Goal: Contribute content: Contribute content

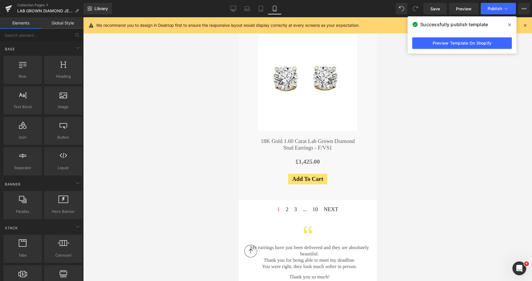
scroll to position [2280, 0]
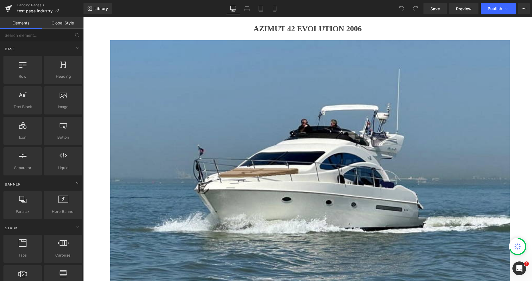
click at [254, 30] on h1 "AZIMUT 42 EVOLUTION 2006" at bounding box center [307, 28] width 449 height 9
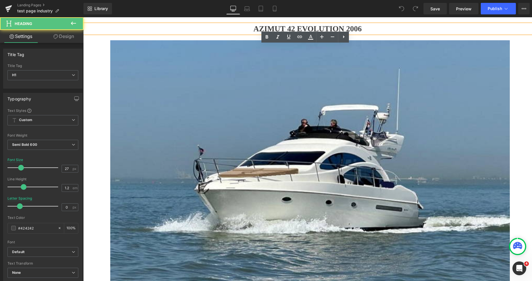
click at [251, 27] on h1 "AZIMUT 42 EVOLUTION 2006" at bounding box center [307, 28] width 449 height 9
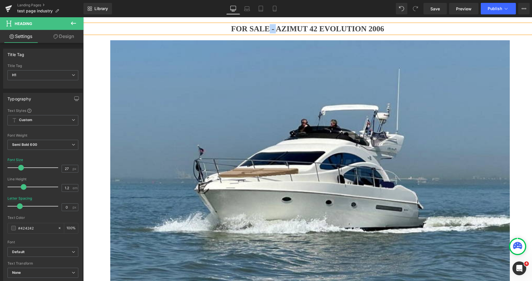
drag, startPoint x: 273, startPoint y: 30, endPoint x: 266, endPoint y: 29, distance: 7.5
click at [266, 29] on h1 "FOR SALE - AZIMUT 42 EVOLUTION 2006" at bounding box center [307, 28] width 449 height 9
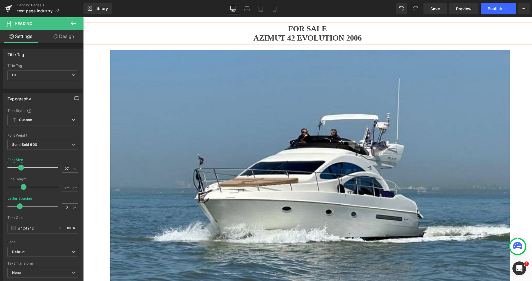
click at [344, 38] on h1 "AZIMUT 42 EVOLUTION 2006" at bounding box center [307, 37] width 449 height 9
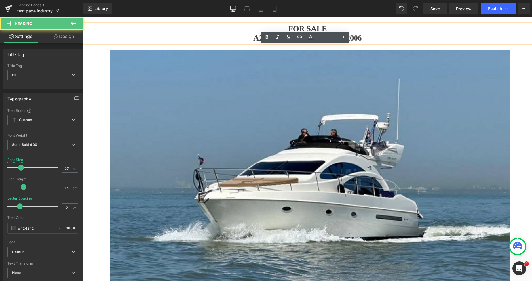
click at [369, 37] on h1 "AZIMUT 42 EVOLUTION 2006" at bounding box center [307, 37] width 449 height 9
click at [363, 39] on h1 "AZIMUT 42 EVOLUTION 2006" at bounding box center [307, 37] width 449 height 9
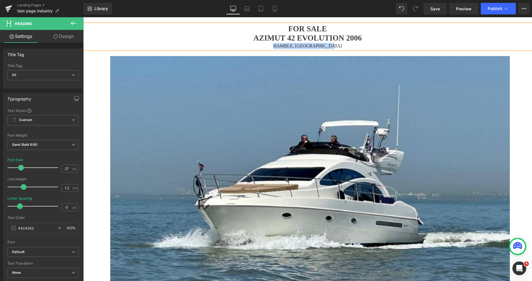
drag, startPoint x: 340, startPoint y: 45, endPoint x: 273, endPoint y: 46, distance: 67.3
click at [273, 46] on div "HAMBLE, UNITED KINGDOM" at bounding box center [307, 46] width 449 height 6
click at [51, 76] on span "H1" at bounding box center [42, 75] width 71 height 10
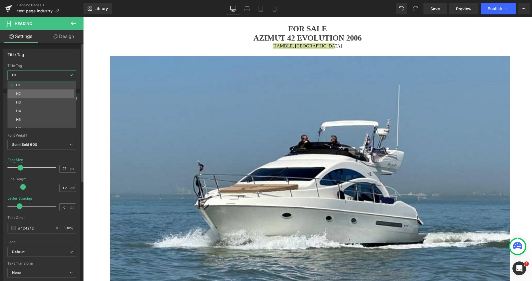
click at [33, 94] on li "H2" at bounding box center [42, 93] width 71 height 9
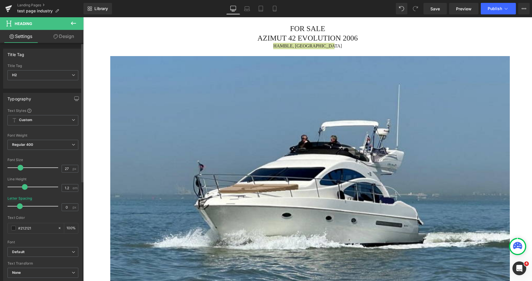
click at [21, 168] on span at bounding box center [21, 168] width 6 height 6
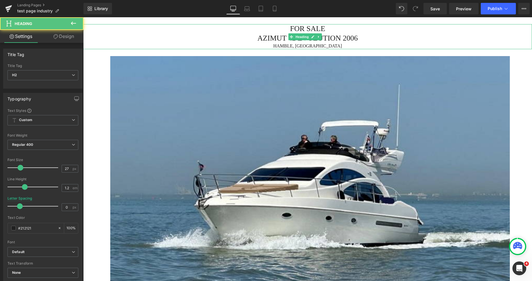
click at [356, 35] on h2 "AZIMUT 42 EVOLUTION 2006" at bounding box center [307, 38] width 449 height 9
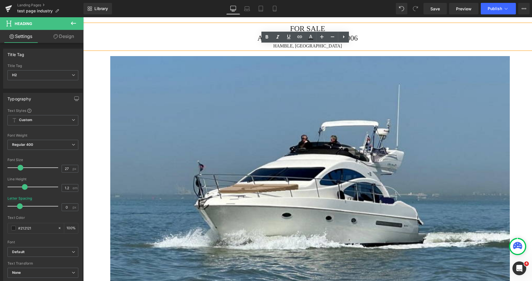
click at [375, 43] on div "HAMBLE, UNITED KINGDOM" at bounding box center [307, 46] width 449 height 6
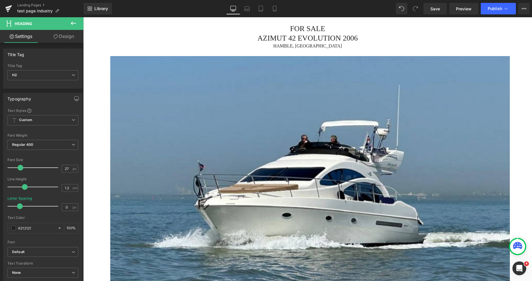
click at [66, 33] on link "Design" at bounding box center [64, 36] width 42 height 13
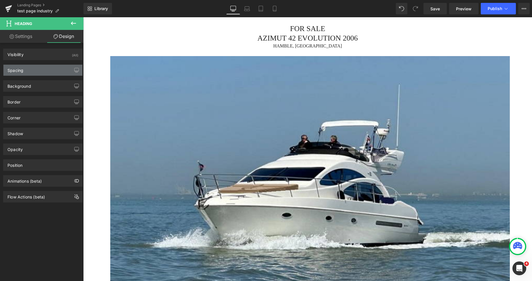
click at [35, 67] on div "Spacing" at bounding box center [42, 70] width 79 height 11
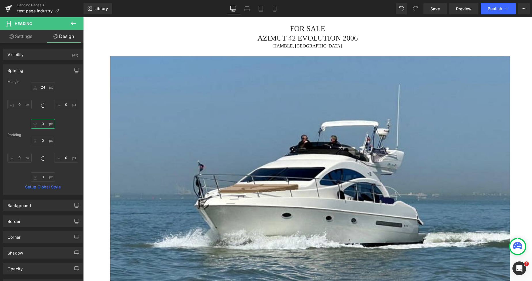
click at [40, 124] on input "text" at bounding box center [43, 123] width 24 height 9
type input "27"
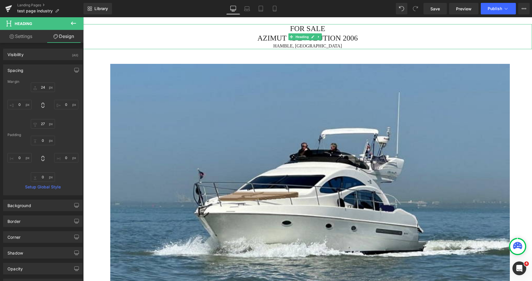
click at [321, 27] on h2 "FOR SALE" at bounding box center [307, 28] width 449 height 9
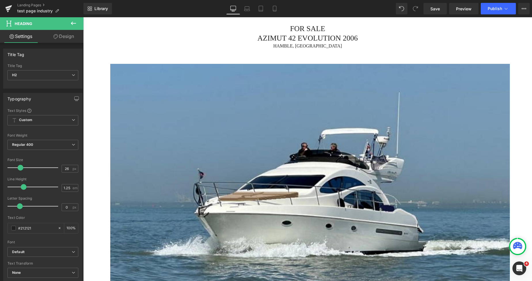
click at [61, 39] on link "Design" at bounding box center [64, 36] width 42 height 13
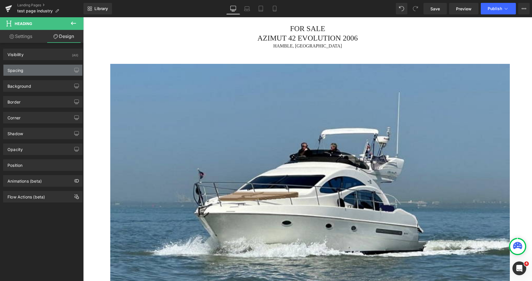
click at [33, 69] on div "Spacing" at bounding box center [42, 70] width 79 height 11
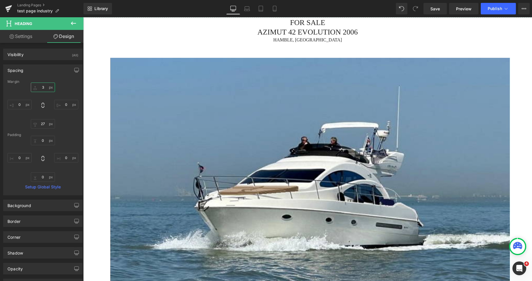
drag, startPoint x: 45, startPoint y: 90, endPoint x: 41, endPoint y: 89, distance: 3.2
click at [41, 89] on input "text" at bounding box center [43, 87] width 24 height 9
type input "35"
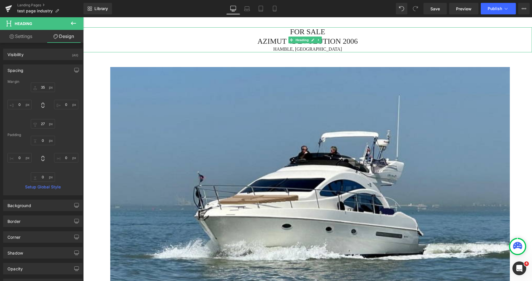
click at [287, 33] on h2 "FOR SALE" at bounding box center [307, 31] width 449 height 9
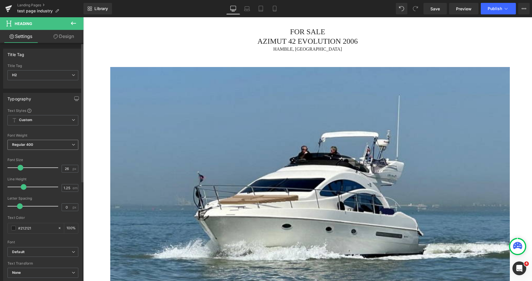
click at [37, 145] on span "Regular 400" at bounding box center [42, 145] width 71 height 10
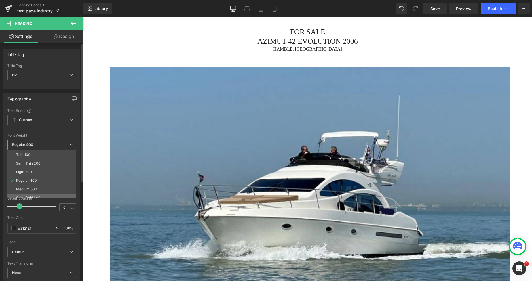
click at [32, 195] on li "Semi Bold 600" at bounding box center [42, 198] width 71 height 9
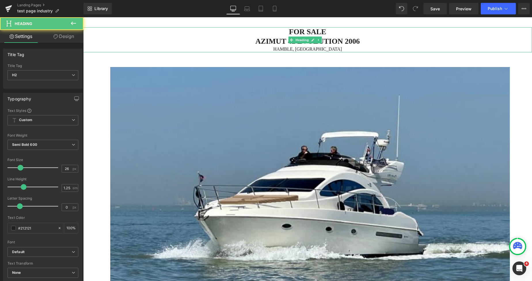
click at [339, 48] on div "HAMBLE, UNITED KINGDOM" at bounding box center [307, 49] width 449 height 6
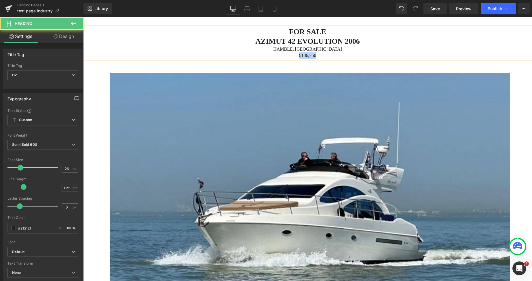
drag, startPoint x: 320, startPoint y: 55, endPoint x: 296, endPoint y: 54, distance: 23.6
click at [296, 54] on div "£186,750" at bounding box center [307, 55] width 449 height 6
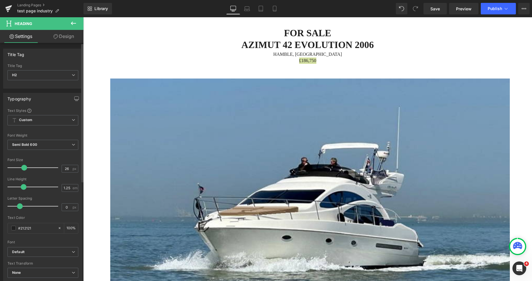
drag, startPoint x: 19, startPoint y: 167, endPoint x: 22, endPoint y: 169, distance: 3.9
click at [22, 169] on span at bounding box center [24, 168] width 6 height 6
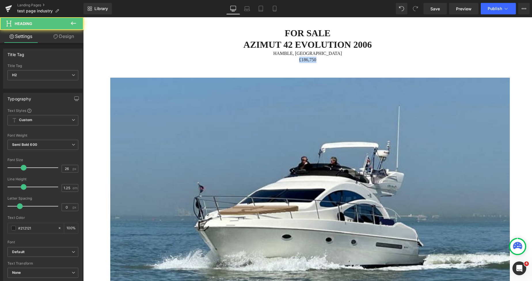
click at [302, 58] on div "£186,750" at bounding box center [307, 60] width 449 height 6
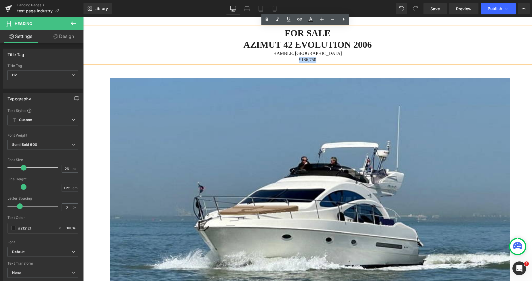
drag, startPoint x: 317, startPoint y: 57, endPoint x: 296, endPoint y: 60, distance: 21.2
click at [296, 60] on div "£186,750" at bounding box center [307, 60] width 449 height 6
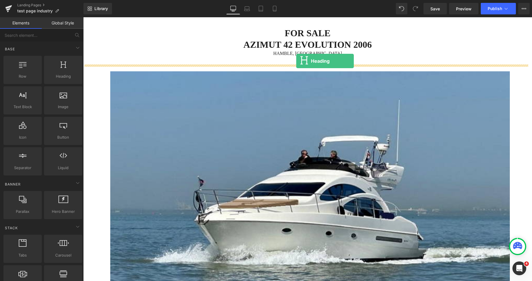
drag, startPoint x: 146, startPoint y: 85, endPoint x: 296, endPoint y: 61, distance: 152.5
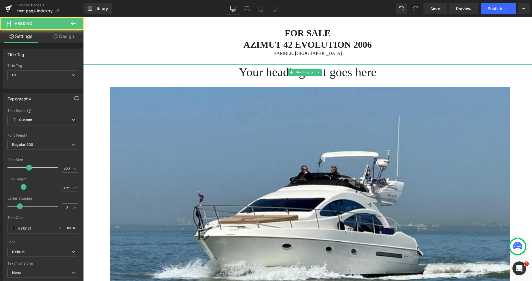
click at [291, 71] on icon at bounding box center [291, 71] width 3 height 3
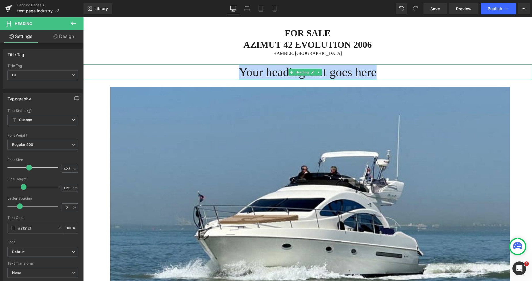
drag, startPoint x: 374, startPoint y: 71, endPoint x: 238, endPoint y: 73, distance: 136.1
click at [238, 73] on h1 "Your heading text goes here" at bounding box center [307, 72] width 449 height 16
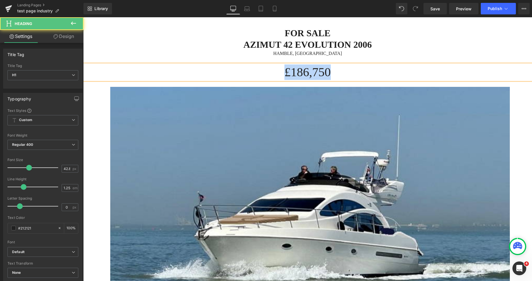
drag, startPoint x: 333, startPoint y: 70, endPoint x: 269, endPoint y: 70, distance: 63.6
click at [269, 70] on h1 "£186,750" at bounding box center [307, 72] width 449 height 16
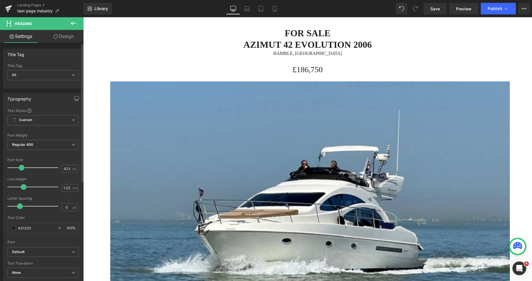
drag, startPoint x: 27, startPoint y: 170, endPoint x: 20, endPoint y: 168, distance: 7.6
click at [20, 168] on span at bounding box center [22, 168] width 6 height 6
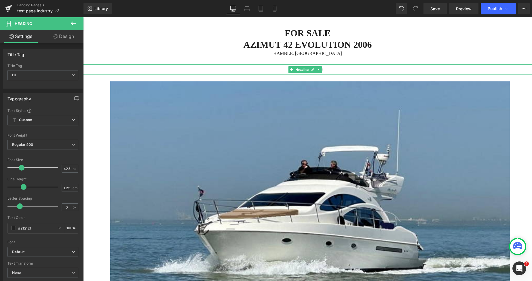
click at [337, 69] on h1 "£186,750" at bounding box center [307, 69] width 449 height 10
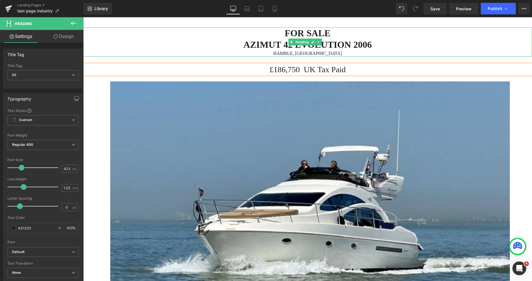
click at [376, 44] on h2 "AZIMUT 42 EVOLUTION 2006" at bounding box center [307, 45] width 449 height 12
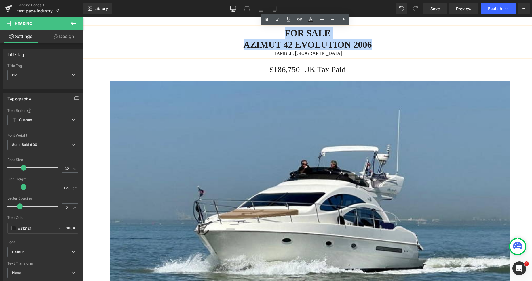
drag, startPoint x: 375, startPoint y: 46, endPoint x: 267, endPoint y: 33, distance: 108.7
click at [267, 33] on div "FOR SALE AZIMUT 42 EVOLUTION 2006 HAMBLE, UNITED KINGDOM" at bounding box center [307, 41] width 449 height 29
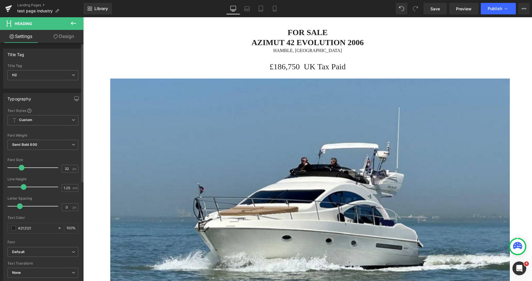
click at [21, 168] on span at bounding box center [22, 168] width 6 height 6
click at [278, 64] on h1 "£186,750 UK Tax Paid" at bounding box center [307, 67] width 449 height 10
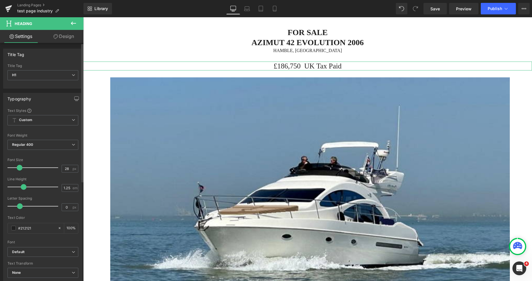
click at [21, 167] on span at bounding box center [20, 168] width 6 height 6
click at [37, 146] on span "Regular 400" at bounding box center [42, 145] width 71 height 10
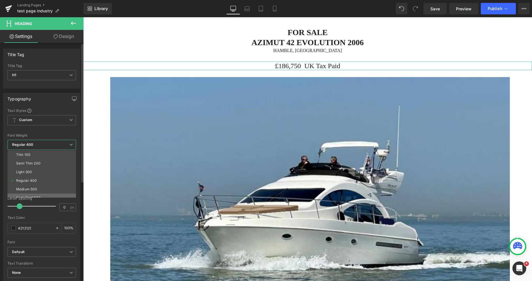
click at [34, 194] on li "Semi Bold 600" at bounding box center [42, 198] width 71 height 9
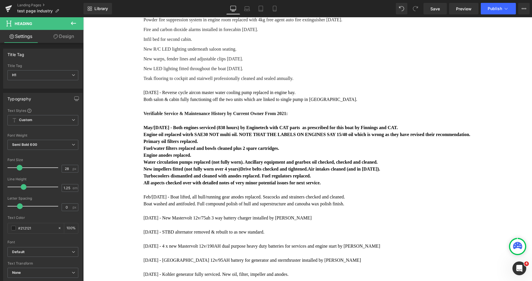
scroll to position [10045, 0]
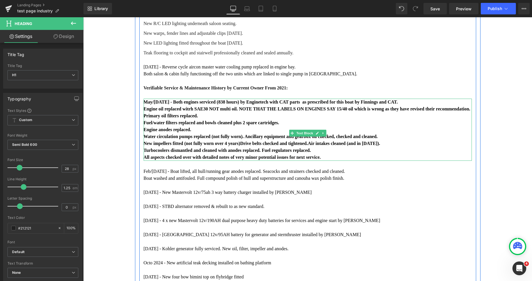
click at [312, 99] on p "May/June 2025 - Both engines serviced (838 hours) by Enginetech with CAT parts …" at bounding box center [308, 102] width 328 height 7
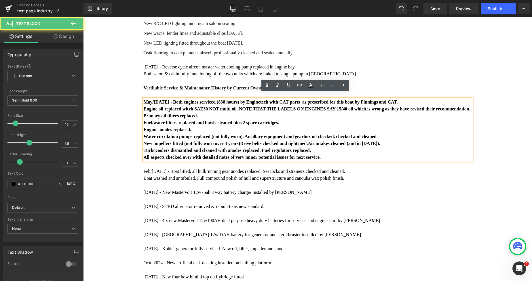
click at [346, 99] on p "May/June 2025 - Both engines serviced (838 hours) by Enginetech with CAT parts …" at bounding box center [308, 102] width 328 height 7
click at [368, 99] on p "May/June 2025 - Both engines serviced (838 hours) by Enginetech with CAT parts …" at bounding box center [308, 102] width 328 height 7
click at [231, 108] on p "Engine oil replaced witrh SAE30 NOT multi oil. NOTE THAT THE LABELS ON ENGINES …" at bounding box center [308, 109] width 328 height 7
click at [250, 107] on p "Engine oil replaced witrh SAE30 NOT multi oil. NOTE THAT THE LABELS ON ENGINES …" at bounding box center [308, 109] width 328 height 7
click at [199, 108] on p "Engine oil replaced witrh SAE30 NOT multi oil. NOTE THAT THE LABELS ON ENGINES …" at bounding box center [308, 109] width 328 height 7
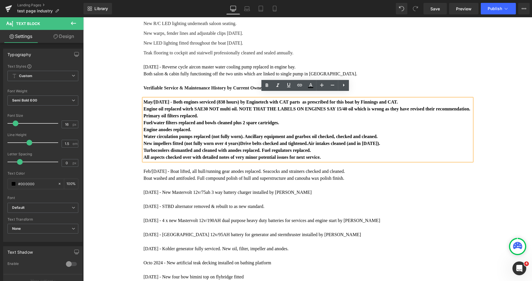
click at [197, 132] on p "Engine anodes replaced." at bounding box center [308, 129] width 328 height 7
click at [240, 144] on span "Drive belts checked and tightened." at bounding box center [274, 143] width 68 height 5
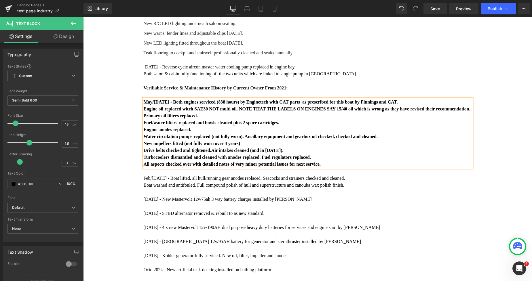
click at [320, 167] on p "All aspects checked over with detailed notes of very minor potential issues for…" at bounding box center [308, 164] width 328 height 7
click at [319, 167] on p "All aspects checked over with detailed notes of very minor potential issues for…" at bounding box center [308, 164] width 328 height 7
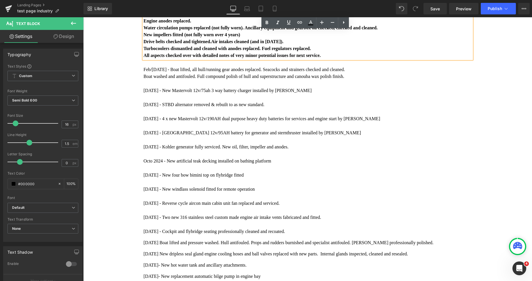
scroll to position [10052, 0]
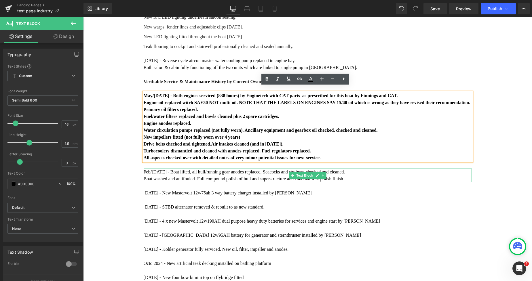
click at [192, 182] on p "Boat washed and antifouled. Full compound polish of hull and superstructure and…" at bounding box center [308, 179] width 328 height 7
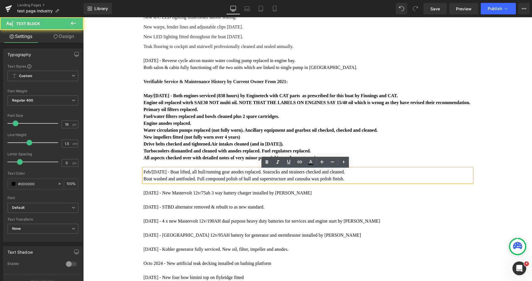
click at [192, 181] on p "Boat washed and antifouled. Full compound polish of hull and superstructure and…" at bounding box center [308, 179] width 328 height 7
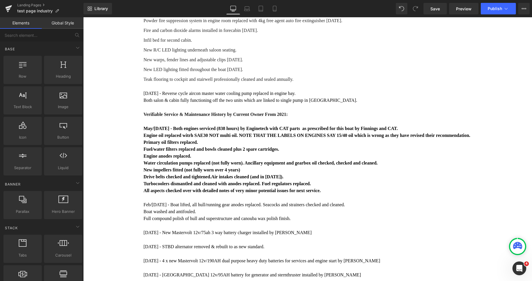
scroll to position [9968, 0]
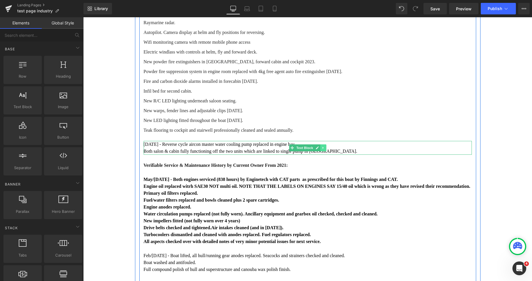
click at [321, 146] on icon at bounding box center [322, 147] width 3 height 3
click at [318, 146] on icon at bounding box center [319, 147] width 3 height 3
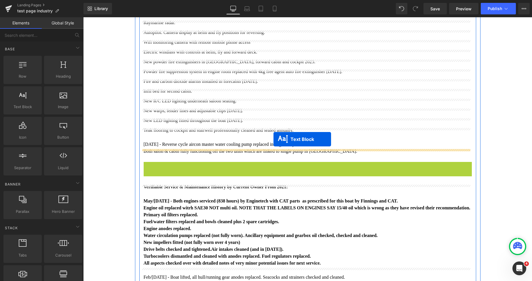
drag, startPoint x: 288, startPoint y: 164, endPoint x: 273, endPoint y: 139, distance: 28.5
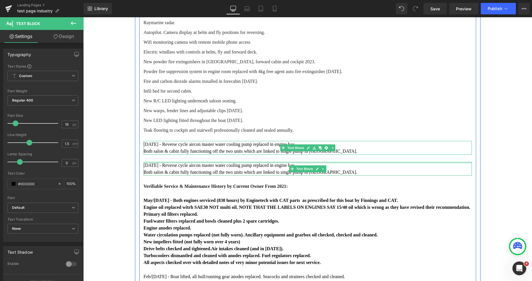
click at [248, 148] on p "Both salon & cabin fully functioning off the two units which are linked to sing…" at bounding box center [308, 151] width 328 height 7
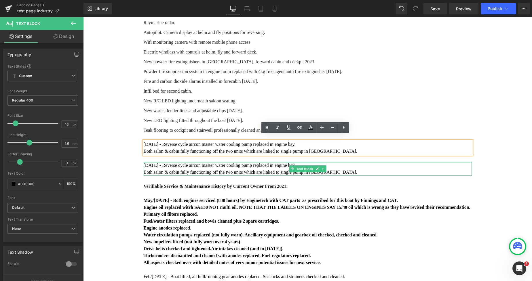
drag, startPoint x: 313, startPoint y: 147, endPoint x: 141, endPoint y: 141, distance: 172.5
click at [144, 141] on div "May 2025 - Reverse cycle aircon master water cooling pump replaced in engine ba…" at bounding box center [308, 148] width 328 height 14
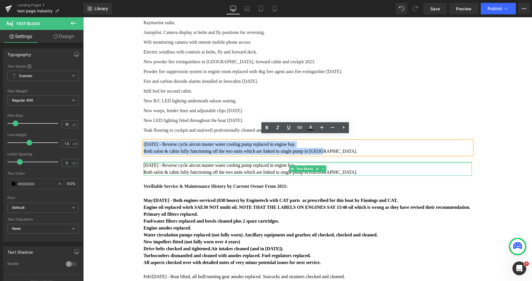
drag, startPoint x: 142, startPoint y: 140, endPoint x: 319, endPoint y: 146, distance: 177.6
click at [319, 146] on div "May 2025 - Reverse cycle aircon master water cooling pump replaced in engine ba…" at bounding box center [308, 148] width 328 height 14
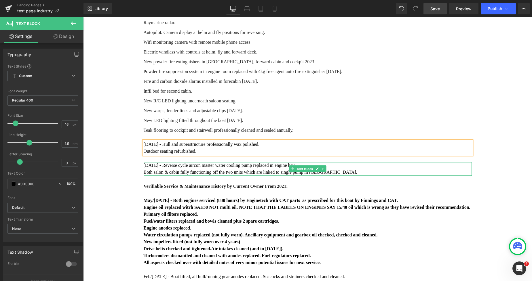
drag, startPoint x: 432, startPoint y: 7, endPoint x: 140, endPoint y: 127, distance: 316.1
click at [432, 7] on span "Save" at bounding box center [434, 9] width 9 height 6
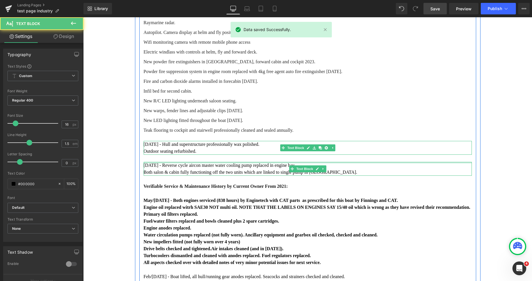
click at [199, 148] on p "Outdoor seating refurbished." at bounding box center [308, 151] width 328 height 7
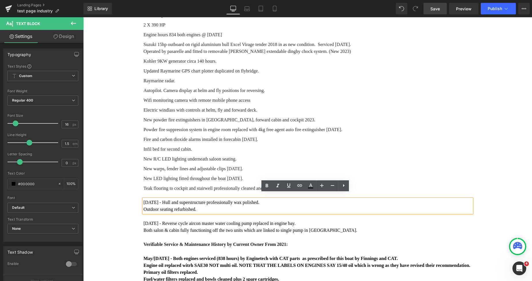
scroll to position [9923, 0]
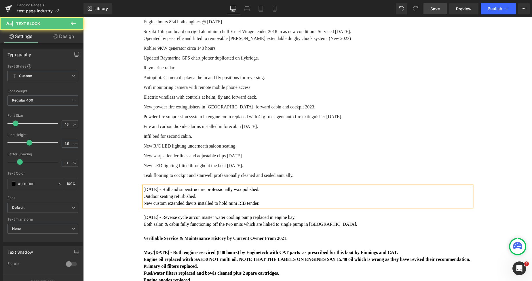
click at [165, 200] on p "New custom extended davits installed to hold mini RIB tender." at bounding box center [308, 203] width 328 height 7
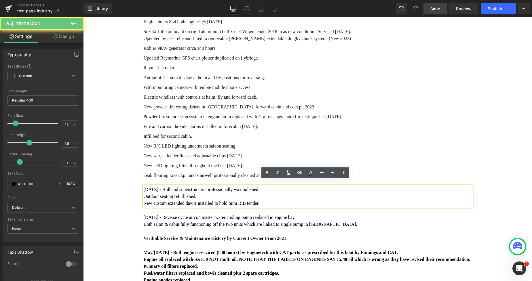
click at [198, 200] on p "New custom extended davits installed to hold mini RIB tender." at bounding box center [308, 203] width 328 height 7
click at [236, 200] on p "New custom extended davits installed to hold mini RIB tender." at bounding box center [308, 203] width 328 height 7
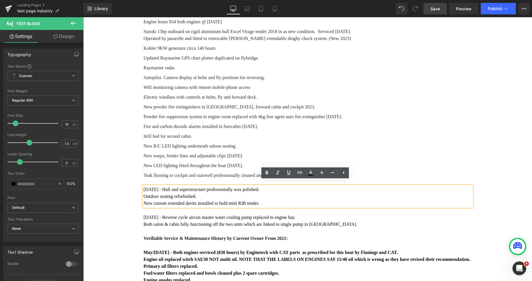
click at [256, 200] on p "New custom extended davits installed to hold mini RIB tender." at bounding box center [308, 203] width 328 height 7
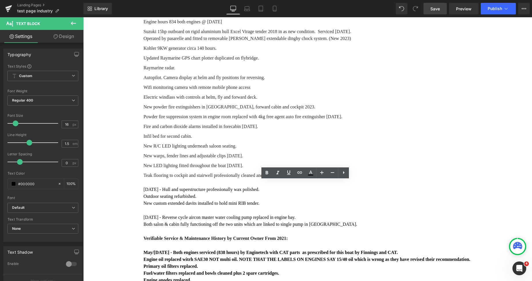
click at [436, 10] on span "Save" at bounding box center [434, 9] width 9 height 6
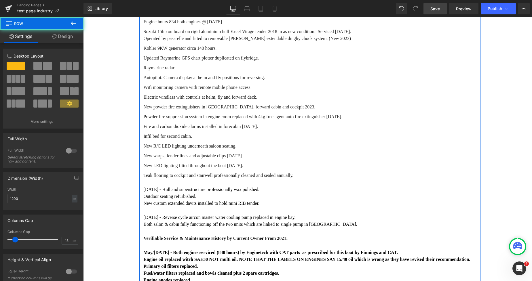
click at [198, 143] on div "New R/C LED lighting underneath saloon seating. Text Block" at bounding box center [308, 146] width 328 height 7
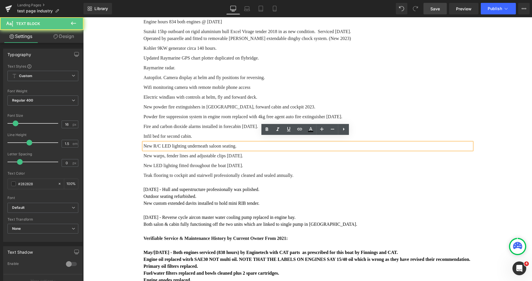
click at [187, 143] on p "New R/C LED lighting underneath saloon seating." at bounding box center [308, 146] width 328 height 7
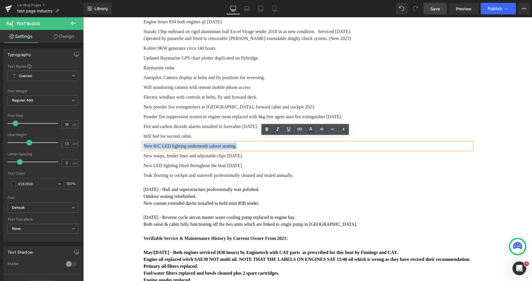
drag, startPoint x: 236, startPoint y: 141, endPoint x: 139, endPoint y: 140, distance: 97.0
click at [268, 127] on icon at bounding box center [266, 129] width 7 height 7
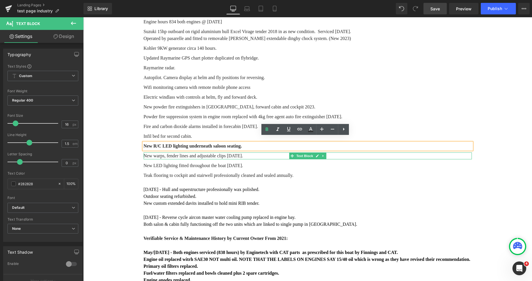
click at [252, 153] on p "New warps, fender lines and adjustable clips February 2023." at bounding box center [308, 156] width 328 height 7
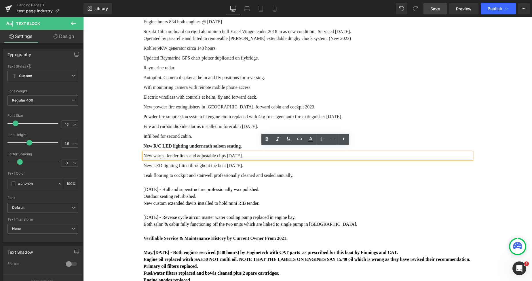
drag, startPoint x: 249, startPoint y: 151, endPoint x: 140, endPoint y: 152, distance: 109.3
click at [144, 153] on div "New warps, fender lines and adjustable clips February 2023." at bounding box center [308, 156] width 328 height 7
click at [244, 153] on div "New warps, fender lines and adjustable clips February 2023." at bounding box center [308, 156] width 328 height 7
drag, startPoint x: 248, startPoint y: 150, endPoint x: 141, endPoint y: 149, distance: 107.3
click at [144, 153] on p "New warps, fender lines and adjustable clips February 2023." at bounding box center [308, 156] width 328 height 7
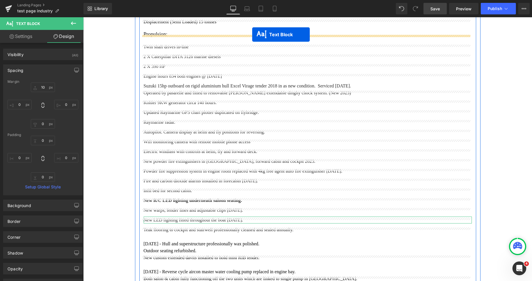
scroll to position [9851, 0]
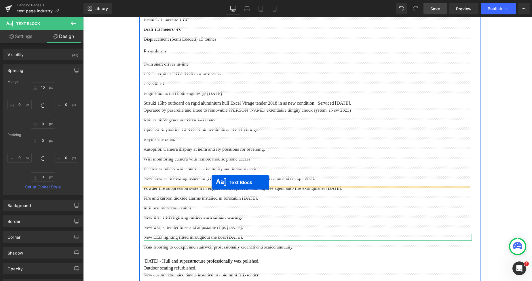
drag, startPoint x: 290, startPoint y: 202, endPoint x: 211, endPoint y: 182, distance: 80.9
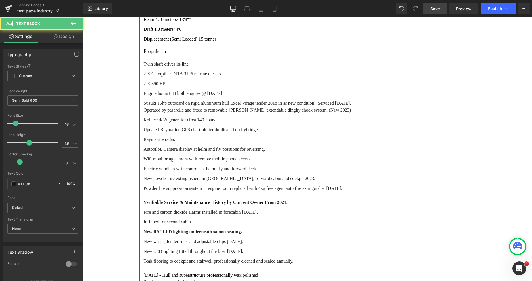
scroll to position [9865, 0]
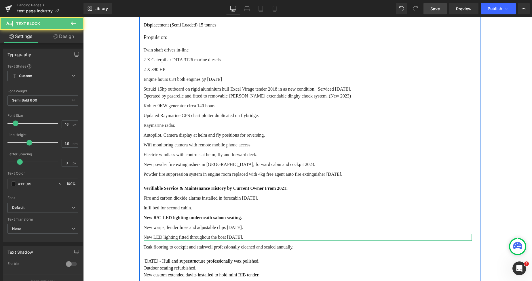
click at [192, 185] on p "Verifiable Service & Maintenance History by Current Owner From 2021:" at bounding box center [308, 188] width 328 height 7
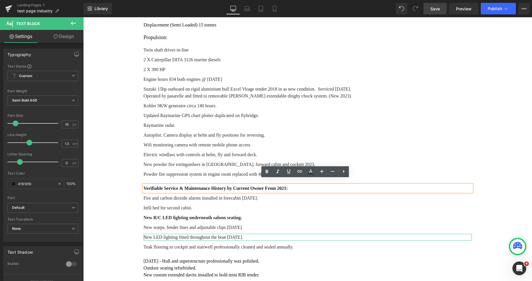
click at [176, 185] on p "Verifiable Service & Maintenance History by Current Owner From 2021:" at bounding box center [308, 188] width 328 height 7
click at [180, 185] on p "Verifiable Service & Maintenance History by Current Owner From 2021:" at bounding box center [308, 188] width 328 height 7
click at [290, 185] on p "Verifiable Service & Maintenance History by Current Owner From 2021:" at bounding box center [308, 188] width 328 height 7
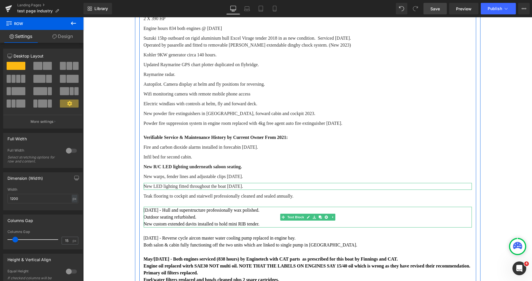
click at [168, 207] on p "August 2025 - Hull and superstructure professionally wax polished." at bounding box center [308, 210] width 328 height 7
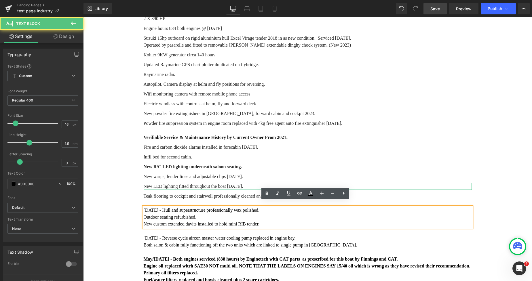
click at [245, 214] on p "Outdoor seating refurbished." at bounding box center [308, 217] width 328 height 7
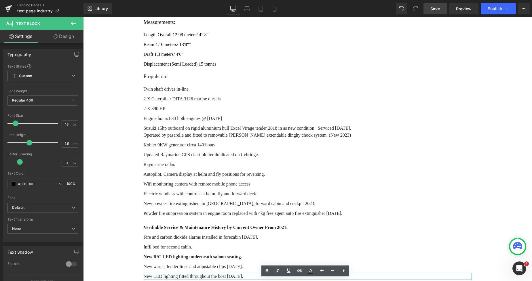
scroll to position [9865, 0]
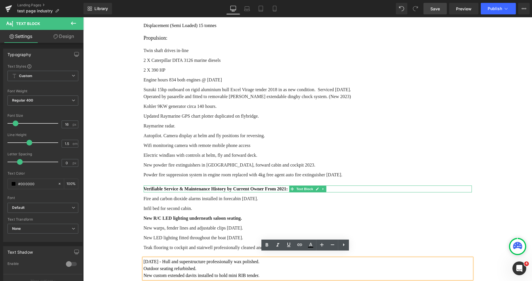
click at [154, 186] on p "Verifiable Service & Maintenance History by Current Owner From 2021:" at bounding box center [308, 189] width 328 height 7
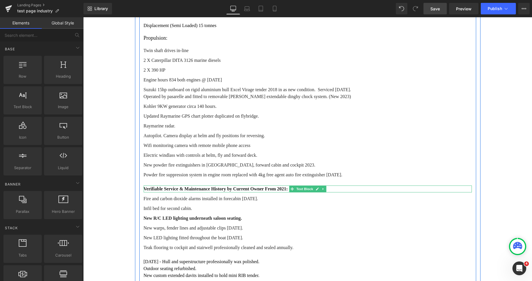
click at [322, 187] on icon at bounding box center [322, 188] width 3 height 3
click at [318, 187] on icon at bounding box center [319, 188] width 3 height 3
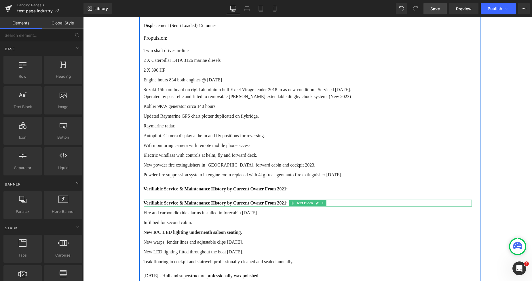
click at [147, 200] on p "Verifiable Service & Maintenance History by Current Owner From 2021:" at bounding box center [308, 203] width 328 height 7
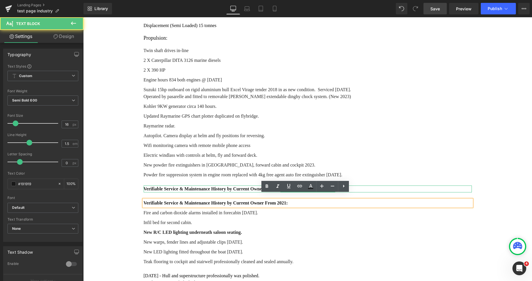
click at [153, 186] on p "Verifiable Service & Maintenance History by Current Owner From 2021:" at bounding box center [308, 189] width 328 height 7
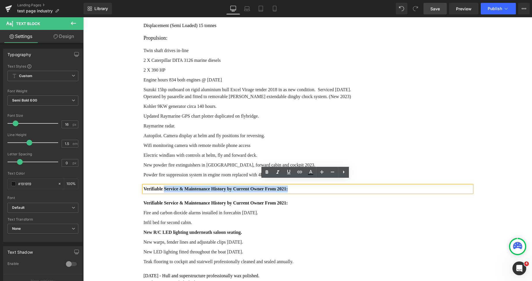
drag, startPoint x: 161, startPoint y: 182, endPoint x: 140, endPoint y: 184, distance: 21.1
click at [144, 186] on div "Verifiable Service & Maintenance History by Current Owner From 2021:" at bounding box center [308, 189] width 328 height 7
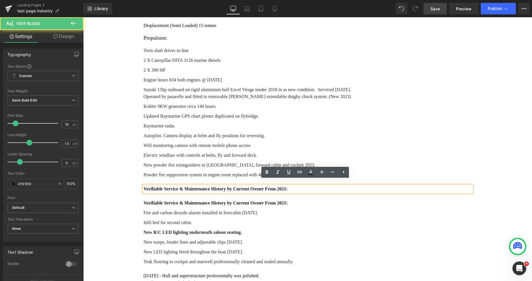
click at [144, 186] on p "Verifiable Service & Maintenance History by Current Owner From 2021:" at bounding box center [308, 189] width 328 height 7
click at [160, 186] on p "Verifiable Service & Maintenance History by Current Owner From 2021:" at bounding box center [308, 189] width 328 height 7
drag, startPoint x: 161, startPoint y: 184, endPoint x: 142, endPoint y: 184, distance: 19.0
click at [144, 186] on p "Verifiable Service & Maintenance History by Current Owner From 2021:" at bounding box center [308, 189] width 328 height 7
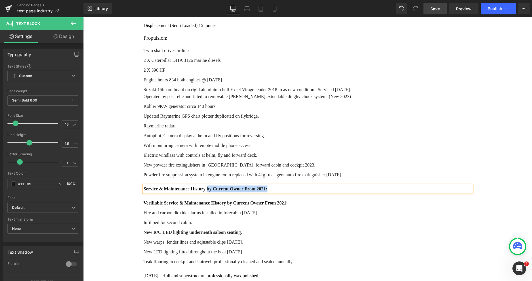
drag, startPoint x: 204, startPoint y: 183, endPoint x: 261, endPoint y: 185, distance: 57.6
click at [261, 186] on p "Service & Maintenance History by Current Owner From 2021:" at bounding box center [308, 189] width 328 height 7
click at [205, 186] on p "Service & Maintenance History since 2014" at bounding box center [308, 189] width 328 height 7
click at [270, 186] on p "Service & Maintenance History from previous owners since 2014" at bounding box center [308, 189] width 328 height 7
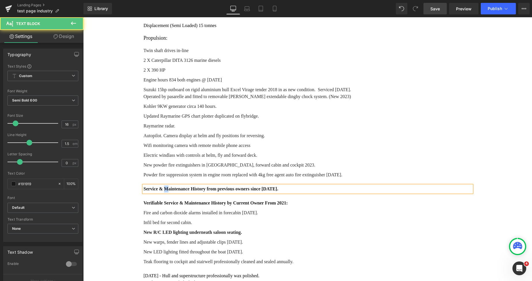
click at [162, 186] on p "Service & Maintenance History from previous owners since 2014." at bounding box center [308, 189] width 328 height 7
click at [191, 186] on p "Service & maintenance History from previous owners since 2014." at bounding box center [308, 189] width 328 height 7
click at [203, 186] on p "Service & maintenance history from previous owners since 2014." at bounding box center [308, 189] width 328 height 7
click at [202, 186] on p "Service & maintenance history from previous owners since 2014." at bounding box center [308, 189] width 328 height 7
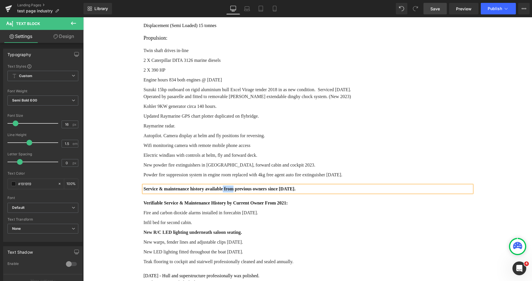
drag, startPoint x: 228, startPoint y: 184, endPoint x: 219, endPoint y: 185, distance: 9.2
click at [219, 186] on p "Service & maintenance history available from previous owners since 2014." at bounding box center [308, 189] width 328 height 7
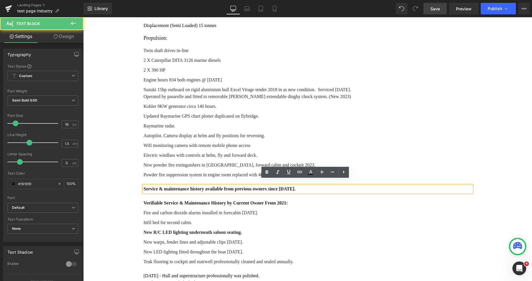
click at [246, 186] on p "Service & maintenance history available from previous owners since 2014." at bounding box center [308, 189] width 328 height 7
drag, startPoint x: 230, startPoint y: 184, endPoint x: 220, endPoint y: 184, distance: 10.1
click at [220, 186] on p "Service & maintenance history available from previous owners since 2014." at bounding box center [308, 189] width 328 height 7
click at [253, 186] on p "Service & maintenance history available (previous owners since 2014." at bounding box center [308, 189] width 328 height 7
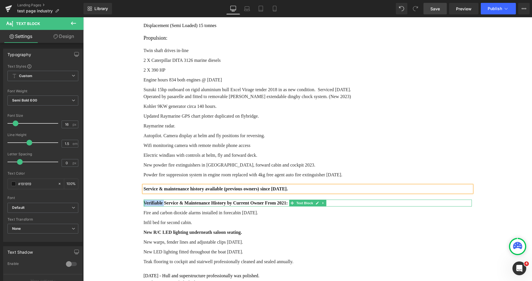
drag, startPoint x: 162, startPoint y: 198, endPoint x: 142, endPoint y: 199, distance: 19.6
click at [144, 200] on div "Verifiable Service & Maintenance History by Current Owner From 2021: Text Block" at bounding box center [308, 203] width 328 height 7
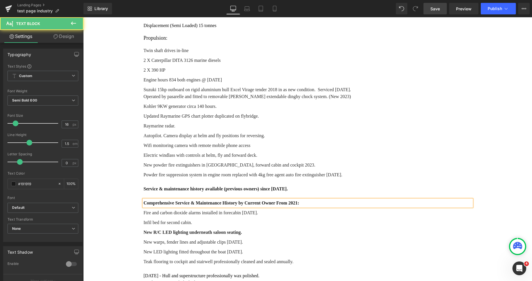
click at [174, 200] on p "Comprehensive Service & Maintenance History by Current Owner From 2021:" at bounding box center [308, 203] width 328 height 7
click at [195, 200] on p "Comprehensive service & Maintenance History by Current Owner From 2021:" at bounding box center [308, 203] width 328 height 7
click at [220, 200] on p "Comprehensive service & maintenance History by Current Owner From 2021:" at bounding box center [308, 203] width 328 height 7
click at [241, 200] on p "Comprehensive service & maintenance history by Current Owner From 2021:" at bounding box center [308, 203] width 328 height 7
click at [256, 200] on p "Comprehensive service & maintenance history by current Owner From 2021:" at bounding box center [308, 203] width 328 height 7
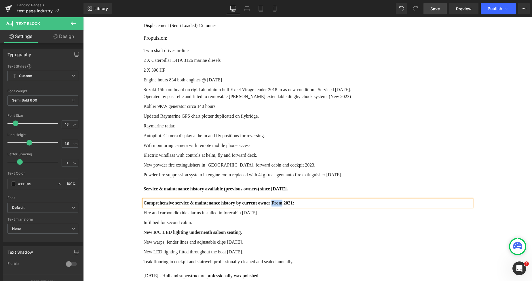
drag, startPoint x: 277, startPoint y: 198, endPoint x: 267, endPoint y: 197, distance: 9.8
click at [267, 200] on p "Comprehensive service & maintenance history by current owner From 2021:" at bounding box center [308, 203] width 328 height 7
click at [285, 200] on p "Comprehensive service & maintenance history by current owner since 2021:" at bounding box center [308, 203] width 328 height 7
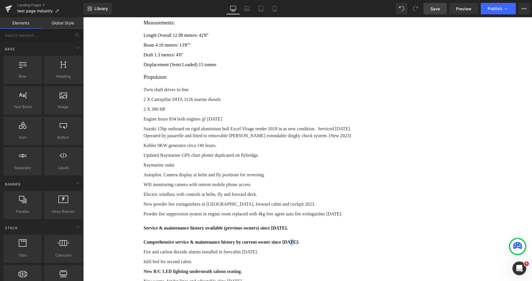
scroll to position [9851, 0]
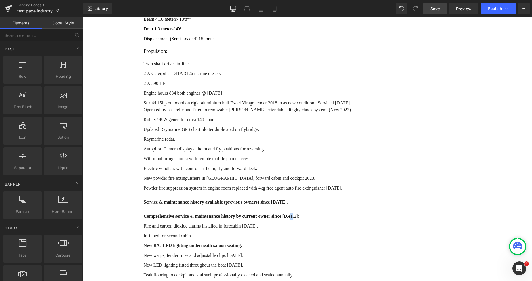
drag, startPoint x: 530, startPoint y: 244, endPoint x: 598, endPoint y: 262, distance: 70.2
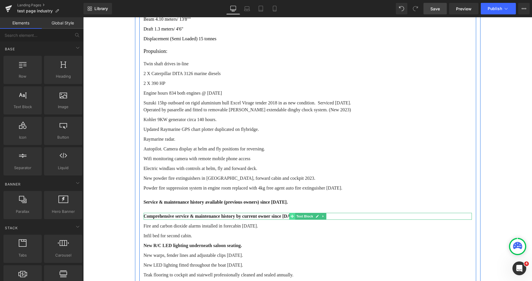
click at [289, 213] on span at bounding box center [292, 216] width 6 height 7
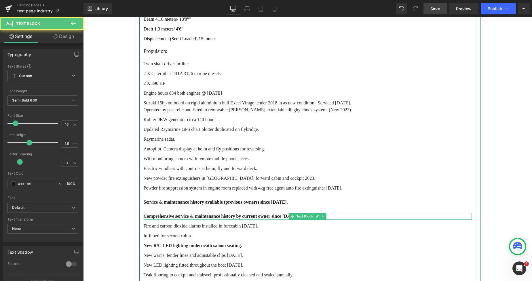
click at [276, 213] on p "Comprehensive service & maintenance history by current owner since 2021:" at bounding box center [308, 216] width 328 height 7
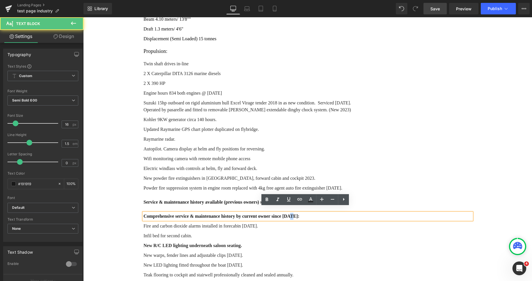
click at [285, 213] on p "Comprehensive service & maintenance history by current owner since 2021:" at bounding box center [308, 216] width 328 height 7
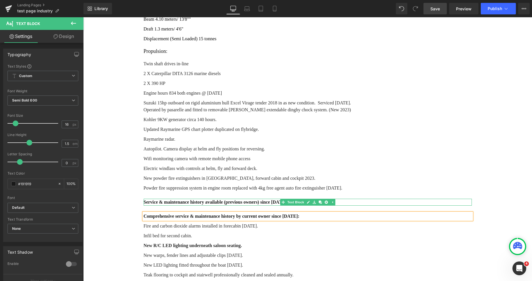
click at [252, 199] on p "Service & maintenance history available (previous owners) since 2014." at bounding box center [308, 202] width 328 height 7
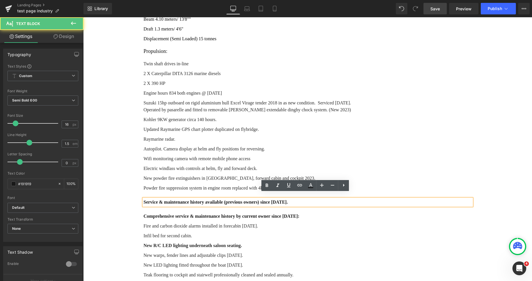
click at [217, 199] on p "Service & maintenance history available (previous owners) since 2014." at bounding box center [308, 202] width 328 height 7
drag, startPoint x: 219, startPoint y: 198, endPoint x: 202, endPoint y: 197, distance: 16.5
click at [202, 199] on p "Service & maintenance history available (previous owners) since 2014." at bounding box center [308, 202] width 328 height 7
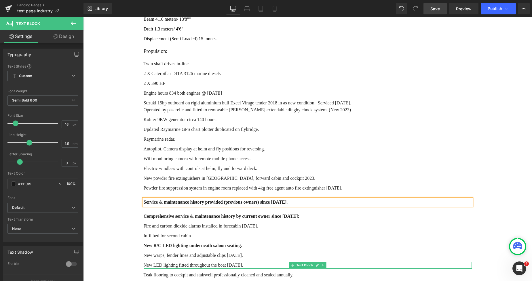
click at [188, 262] on p "New LED lighting fitted throughout the boat February 2024." at bounding box center [308, 265] width 328 height 7
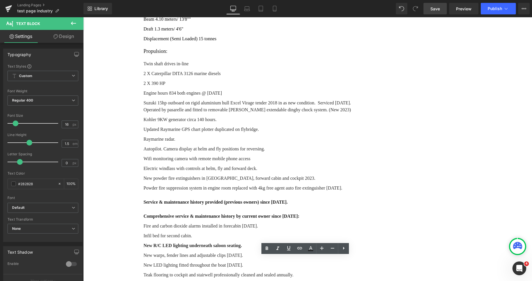
click at [432, 9] on span "Save" at bounding box center [434, 9] width 9 height 6
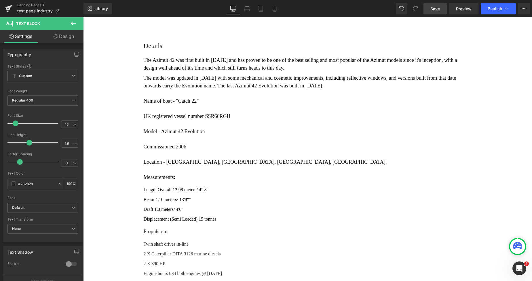
scroll to position [9684, 0]
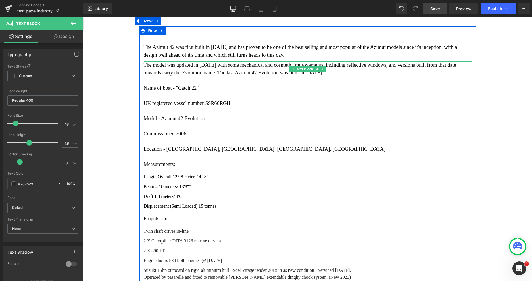
click at [245, 66] on p "The model was updated in 2005 with some mechanical and cosmetic improvements, i…" at bounding box center [308, 69] width 328 height 16
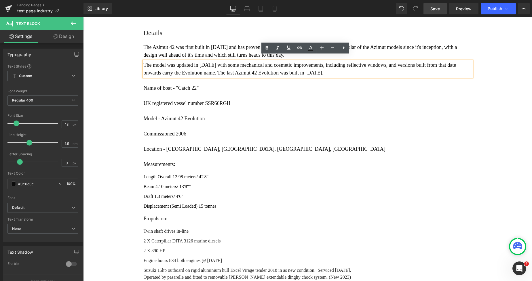
click at [282, 67] on p "The model was updated in 2005 with some mechanical and cosmetic improvements, i…" at bounding box center [308, 69] width 328 height 16
click at [229, 61] on p "The model was updated in 2005 with some mechanical and cosmetic improvements, i…" at bounding box center [308, 69] width 328 height 16
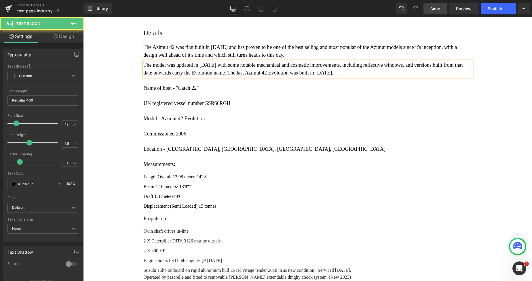
click at [325, 61] on p "The model was updated in 2005 with some notable mechanical and cosmetic improve…" at bounding box center [308, 69] width 328 height 16
drag, startPoint x: 363, startPoint y: 60, endPoint x: 344, endPoint y: 60, distance: 19.6
click at [345, 61] on p "The model was updated in 2005 with some notable mechanical and cosmetic improve…" at bounding box center [308, 69] width 328 height 16
click at [347, 61] on p "The model was updated in 2005 with some notable mechanical and cosmetic improve…" at bounding box center [308, 69] width 328 height 16
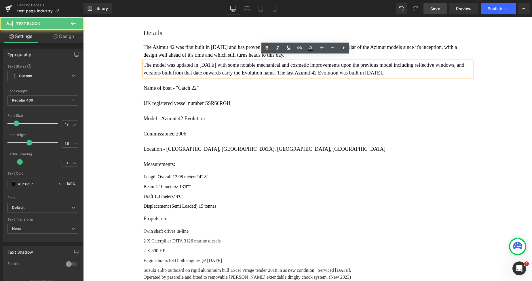
click at [345, 61] on p "The model was updated in 2005 with some notable mechanical and cosmetic improve…" at bounding box center [308, 69] width 328 height 16
click at [363, 61] on p "The model was updated in 2005 with some notable mechanical and cosmetic improve…" at bounding box center [308, 69] width 328 height 16
click at [364, 61] on p "The model was updated in 2005 with some notable mechanical and cosmetic improve…" at bounding box center [308, 69] width 328 height 16
click at [346, 61] on p "The model was updated in 2005 with some notable mechanical and cosmetic improve…" at bounding box center [308, 69] width 328 height 16
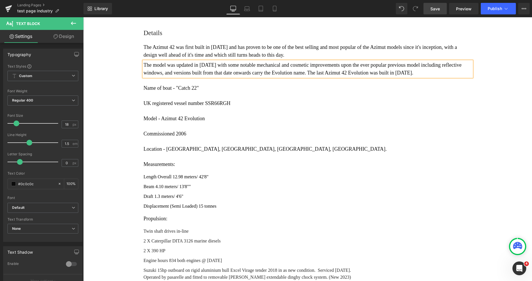
click at [403, 61] on p "The model was updated in 2005 with some notable mechanical and cosmetic improve…" at bounding box center [308, 69] width 328 height 16
click at [423, 61] on p "The model was updated in 2005 with some notable mechanical and cosmetic improve…" at bounding box center [308, 69] width 328 height 16
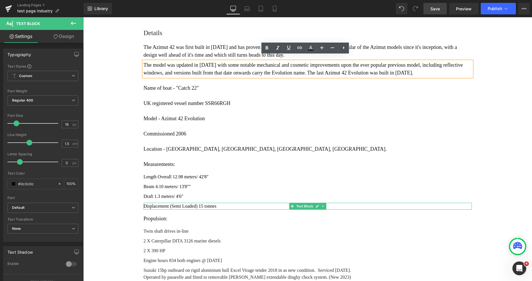
click at [197, 203] on p "Displacement (Semi Loaded) 15 tonnes" at bounding box center [308, 206] width 328 height 7
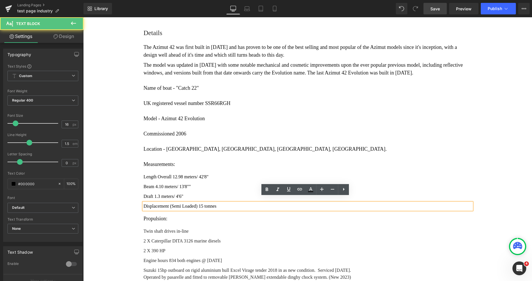
click at [197, 203] on p "Displacement (Semi Loaded) 15 tonnes" at bounding box center [308, 206] width 328 height 7
click at [213, 203] on p "Displacement (Semi Loaded) 13 tonnes" at bounding box center [308, 206] width 328 height 7
click at [213, 203] on p "Displacement (Semi Loaded) 13 tonnes half fuel" at bounding box center [308, 206] width 328 height 7
click at [234, 203] on p "Displacement (Semi Loaded) 13 tonnes (half fuel" at bounding box center [308, 206] width 328 height 7
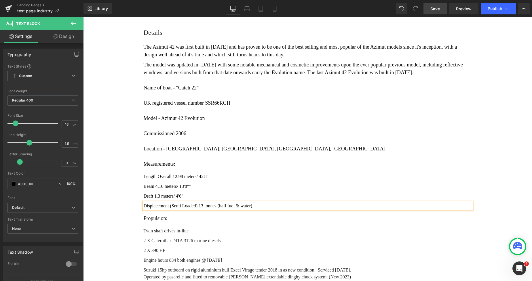
scroll to position [9722, 0]
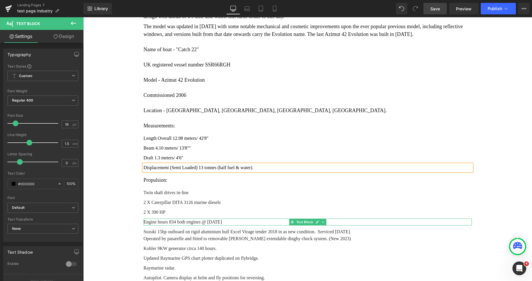
click at [171, 219] on p "Engine hours 834 both engines @ 21/09/2024" at bounding box center [308, 222] width 328 height 7
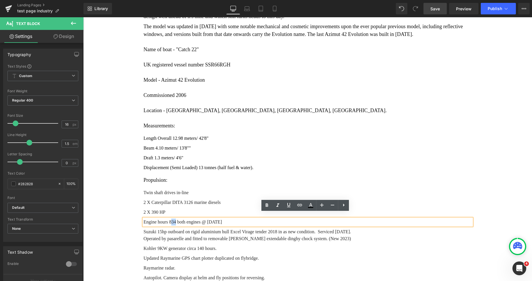
drag, startPoint x: 173, startPoint y: 217, endPoint x: 169, endPoint y: 218, distance: 4.3
click at [169, 219] on p "Engine hours 834 both engines @ 21/09/2024" at bounding box center [308, 222] width 328 height 7
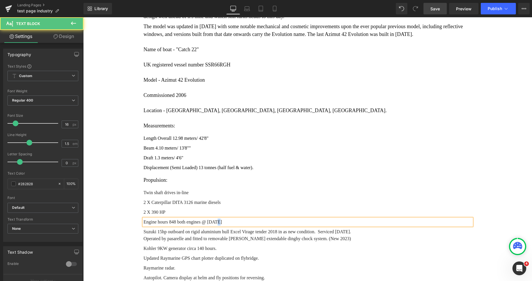
click at [212, 219] on p "Engine hours 848 both engines @ 21/09/2024" at bounding box center [308, 222] width 328 height 7
click at [227, 219] on p "Engine hours 848 both engines @ 21/08/2024" at bounding box center [308, 222] width 328 height 7
click at [170, 219] on p "Engine hours 848 both engines @ 21/08/2025" at bounding box center [308, 222] width 328 height 7
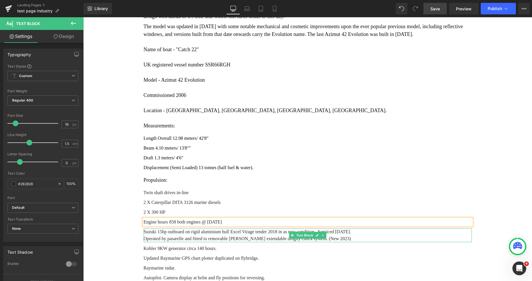
click at [251, 235] on p "Operated by pasarelle and fitted to removable Hurley extendable dinghy chock sy…" at bounding box center [308, 238] width 328 height 7
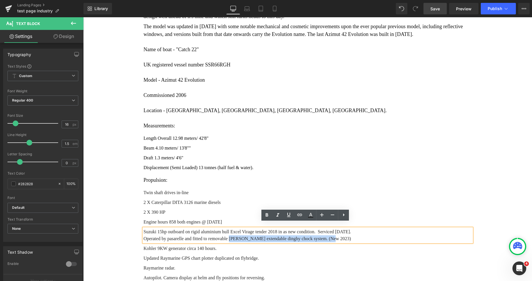
drag, startPoint x: 224, startPoint y: 233, endPoint x: 319, endPoint y: 234, distance: 94.7
click at [319, 235] on p "Operated by pasarelle and fitted to removable Hurley extendable dinghy chock sy…" at bounding box center [308, 238] width 328 height 7
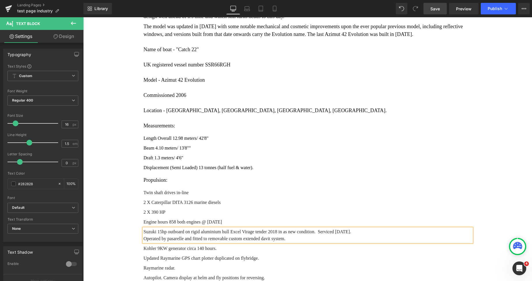
scroll to position [9787, 0]
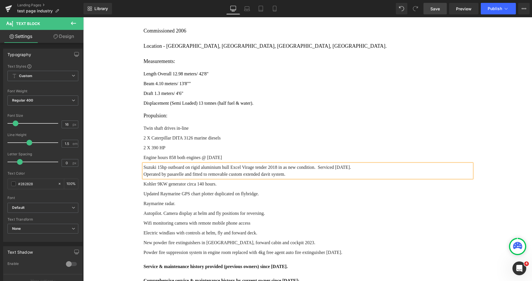
click at [176, 200] on p "Raymarine radar." at bounding box center [308, 203] width 328 height 7
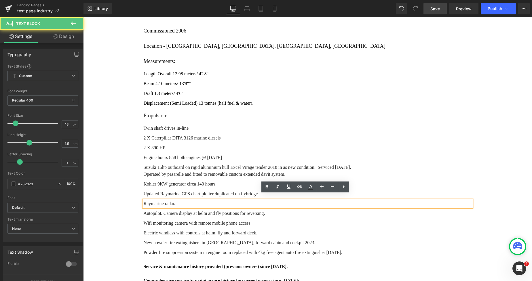
click at [176, 200] on p "Raymarine radar." at bounding box center [308, 203] width 328 height 7
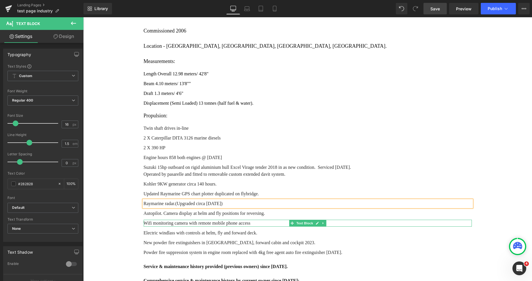
click at [249, 220] on p "Wifi monitoring camera with remote mobile phone access" at bounding box center [308, 223] width 328 height 7
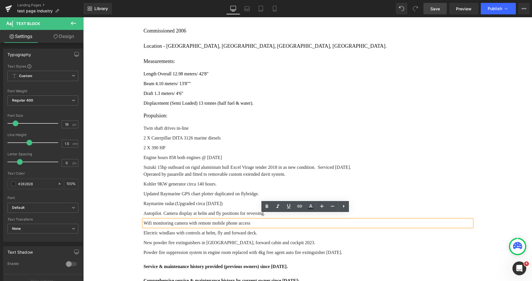
click at [199, 230] on p "Electric windlass with controls at helm, fly and forward deck." at bounding box center [308, 233] width 328 height 7
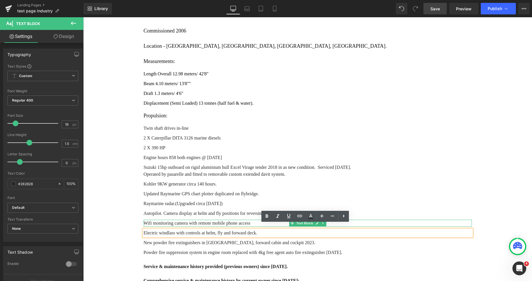
click at [245, 220] on p "Wifi monitoring camera with remote mobile phone access" at bounding box center [308, 223] width 328 height 7
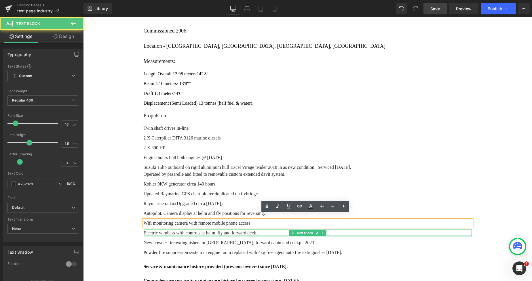
click at [235, 230] on p "Electric windlass with controls at helm, fly and forward deck." at bounding box center [308, 233] width 328 height 7
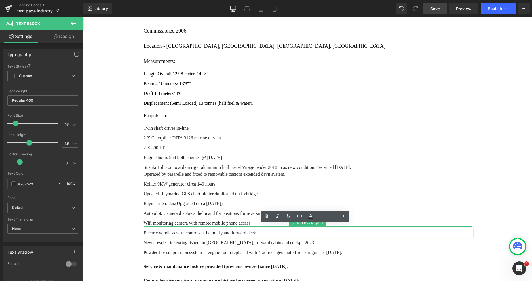
click at [171, 220] on p "Wifi monitoring camera with remote mobile phone access" at bounding box center [308, 223] width 328 height 7
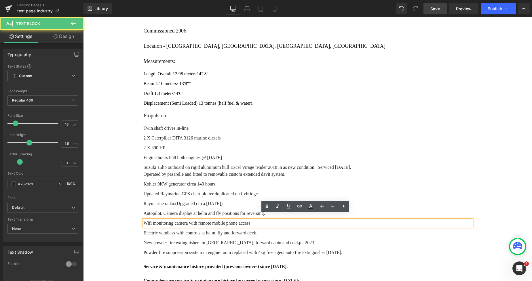
click at [172, 210] on p "Autopilot. Camera display at helm and fly positions for reversing." at bounding box center [308, 213] width 328 height 7
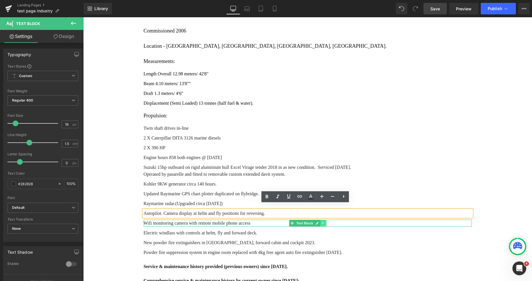
click at [321, 222] on icon at bounding box center [322, 223] width 3 height 3
click at [324, 222] on icon at bounding box center [325, 223] width 3 height 3
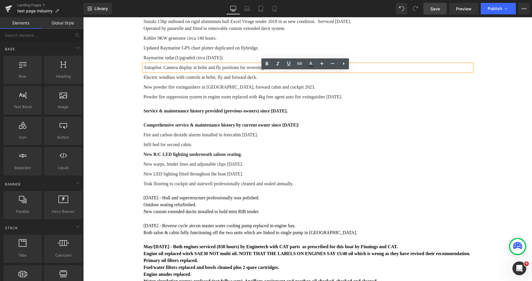
scroll to position [9907, 0]
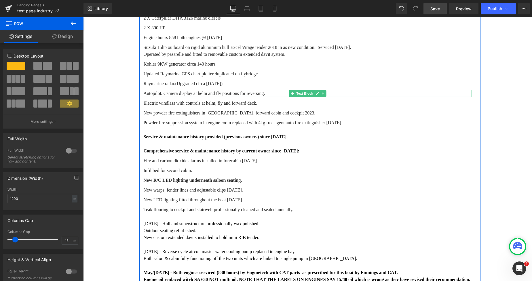
click at [321, 92] on icon at bounding box center [322, 93] width 3 height 3
click at [319, 92] on icon at bounding box center [319, 93] width 3 height 3
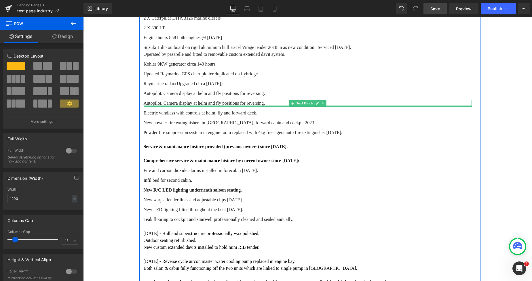
click at [174, 105] on div at bounding box center [308, 105] width 328 height 1
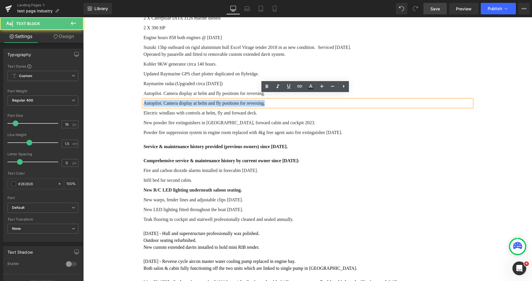
drag, startPoint x: 259, startPoint y: 99, endPoint x: 139, endPoint y: 96, distance: 120.3
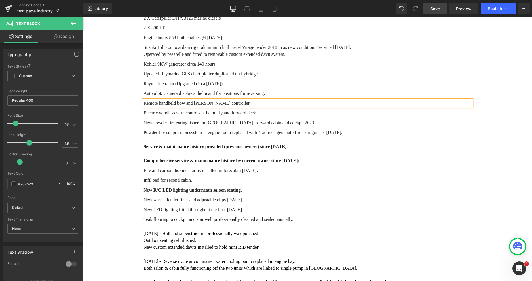
click at [200, 100] on p "Remote handheld bow and stern thuster controller" at bounding box center [308, 103] width 328 height 7
click at [156, 100] on p "Remote handheld bow and stern thuster controller" at bounding box center [308, 103] width 328 height 7
click at [252, 100] on p "Remote dockside handheld bow and stern thuster controller" at bounding box center [308, 103] width 328 height 7
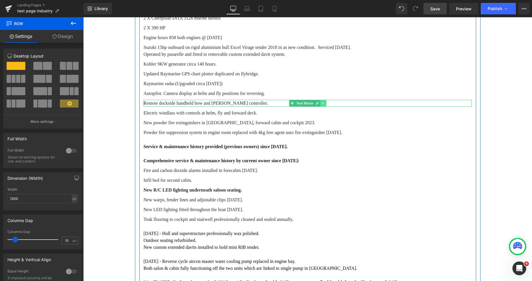
click at [322, 102] on icon at bounding box center [322, 103] width 1 height 2
click at [318, 102] on icon at bounding box center [319, 103] width 3 height 3
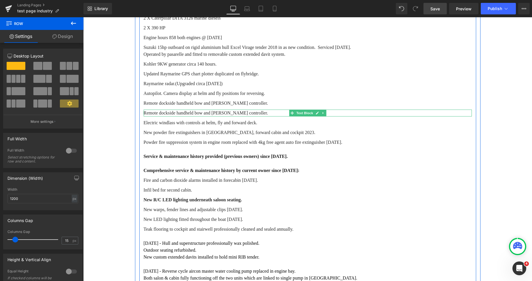
click at [154, 110] on p "Remote dockside handheld bow and stern thuster controller." at bounding box center [308, 113] width 328 height 7
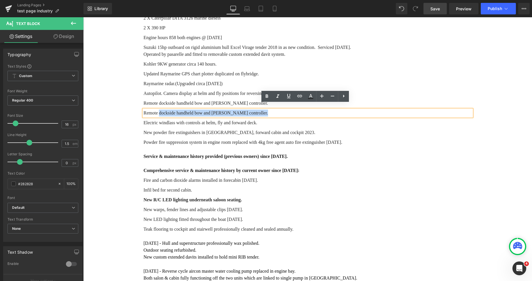
drag, startPoint x: 254, startPoint y: 109, endPoint x: 157, endPoint y: 107, distance: 97.3
click at [157, 110] on p "Remote dockside handheld bow and stern thuster controller." at bounding box center [308, 113] width 328 height 7
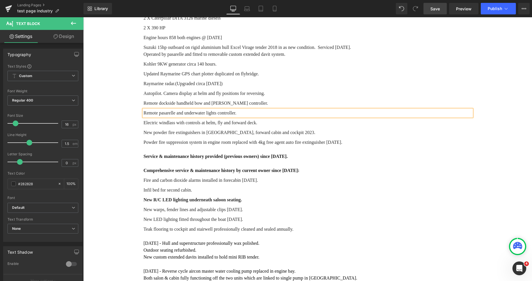
click at [226, 139] on p "Powder fire suppression system in engine room replaced with 4kg free agent auto…" at bounding box center [308, 142] width 328 height 7
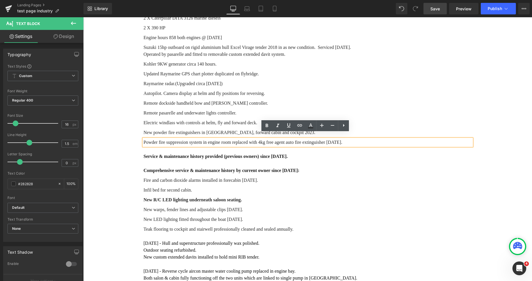
click at [433, 10] on span "Save" at bounding box center [434, 9] width 9 height 6
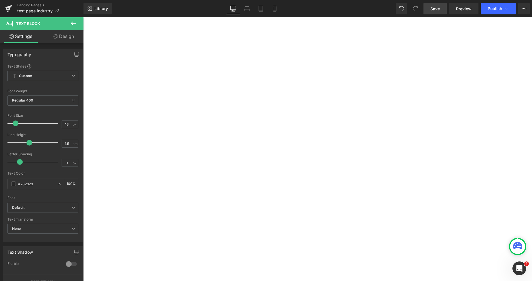
scroll to position [9127, 0]
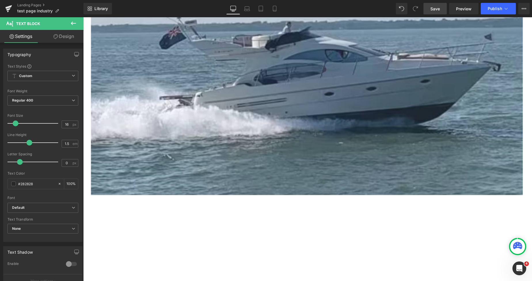
click at [434, 8] on span "Save" at bounding box center [434, 9] width 9 height 6
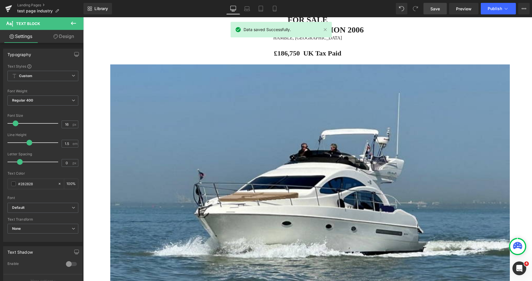
scroll to position [0, 0]
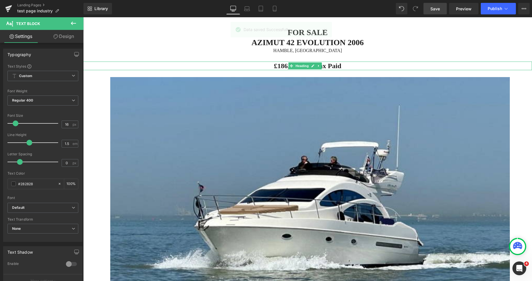
click at [268, 66] on h1 "£186,750 UK Tax Paid" at bounding box center [307, 66] width 449 height 9
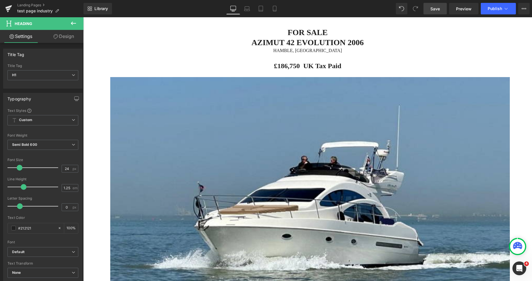
click at [70, 22] on icon at bounding box center [73, 23] width 7 height 7
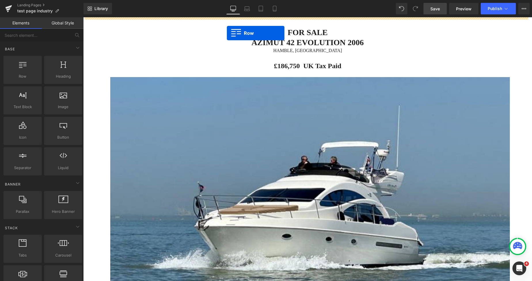
drag, startPoint x: 110, startPoint y: 84, endPoint x: 227, endPoint y: 33, distance: 127.3
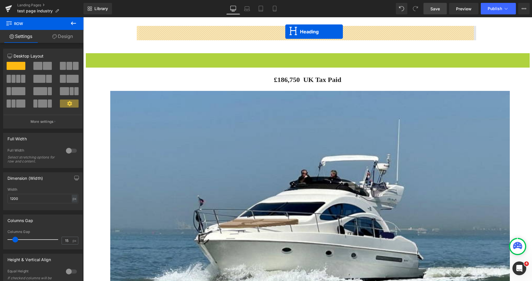
drag, startPoint x: 289, startPoint y: 66, endPoint x: 285, endPoint y: 32, distance: 34.2
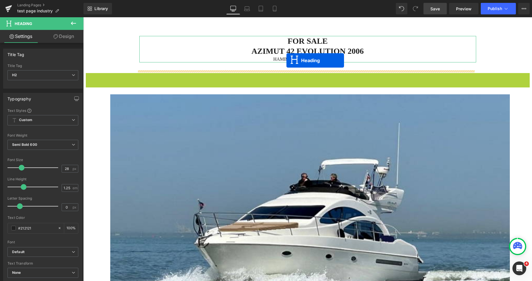
drag, startPoint x: 291, startPoint y: 79, endPoint x: 286, endPoint y: 60, distance: 18.9
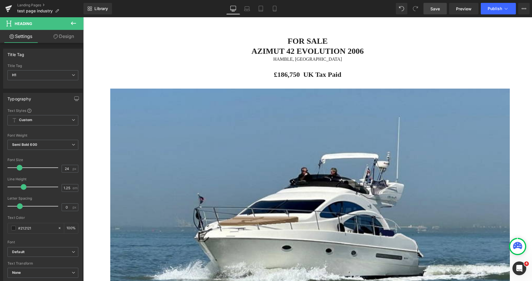
click at [73, 27] on button at bounding box center [73, 23] width 20 height 13
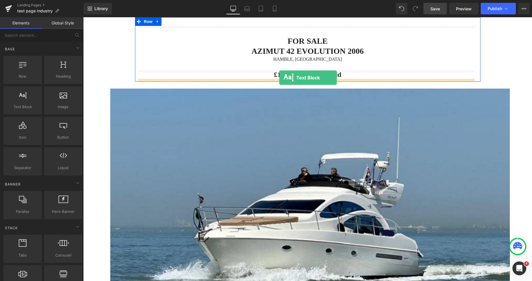
drag, startPoint x: 105, startPoint y: 117, endPoint x: 279, endPoint y: 78, distance: 178.8
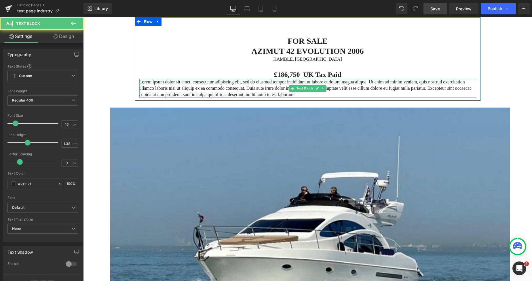
click at [260, 88] on p "Lorem ipsum dolor sit amet, consectetur adipiscing elit, sed do eiusmod tempor …" at bounding box center [307, 88] width 337 height 19
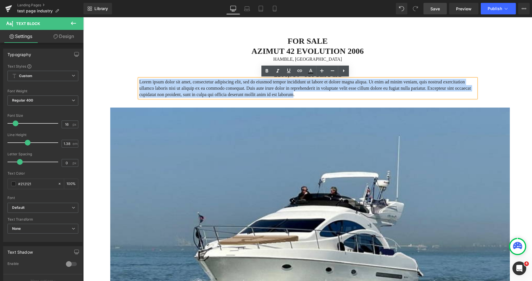
drag, startPoint x: 261, startPoint y: 94, endPoint x: 138, endPoint y: 82, distance: 124.1
click at [139, 82] on p "Lorem ipsum dolor sit amet, consectetur adipiscing elit, sed do eiusmod tempor …" at bounding box center [307, 88] width 337 height 19
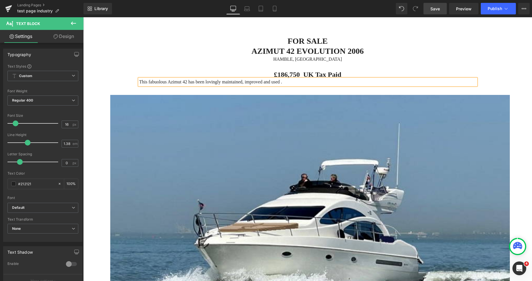
click at [255, 81] on p "This fabuolous Azimut 42 has been lovingly maintained, improved and used ." at bounding box center [307, 82] width 337 height 6
click at [272, 81] on p "This fabuolous Azimut 42 has been lovingly maintained, improved and used ." at bounding box center [307, 82] width 337 height 6
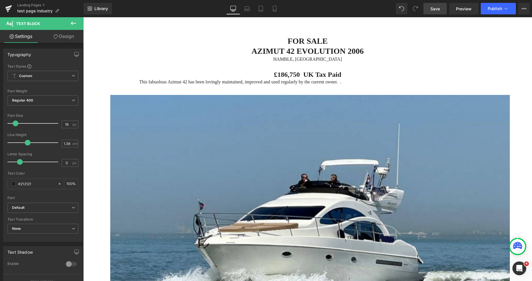
click at [70, 36] on link "Design" at bounding box center [64, 36] width 42 height 13
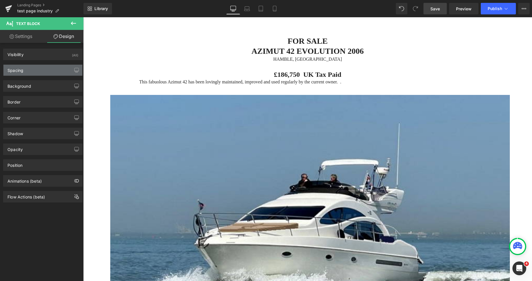
click at [31, 68] on div "Spacing" at bounding box center [42, 70] width 79 height 11
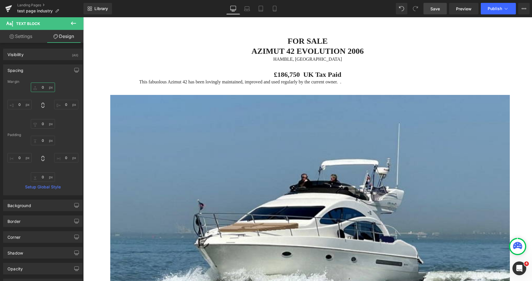
click at [39, 87] on input "0" at bounding box center [43, 87] width 24 height 9
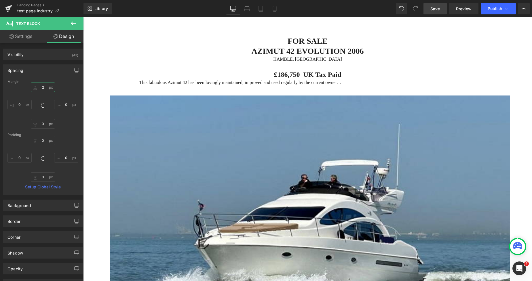
type input "22"
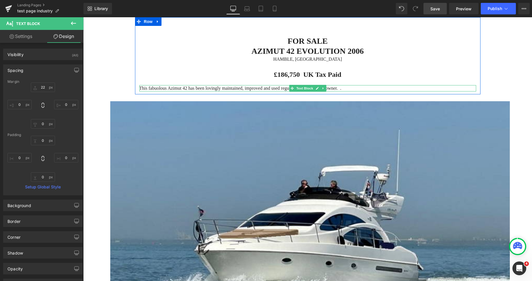
click at [333, 87] on p "This fabuolous Azimut 42 has been lovingly maintained, improved and used regula…" at bounding box center [307, 88] width 337 height 6
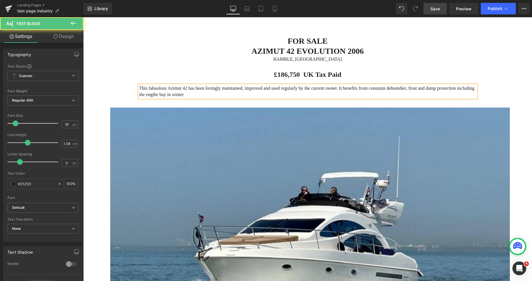
click at [209, 91] on p "This fabuolous Azimut 42 has been lovingly maintained, improved and used regula…" at bounding box center [307, 91] width 337 height 13
click at [238, 91] on p "This fabuolous Azimut 42 has been lovingly maintained, improved and used regula…" at bounding box center [307, 91] width 337 height 13
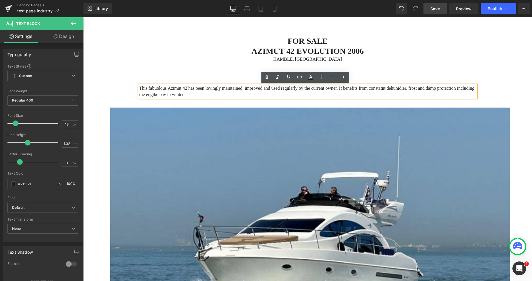
click at [372, 88] on p "This fabuolous Azimut 42 has been lovingly maintained, improved and used regula…" at bounding box center [307, 91] width 337 height 13
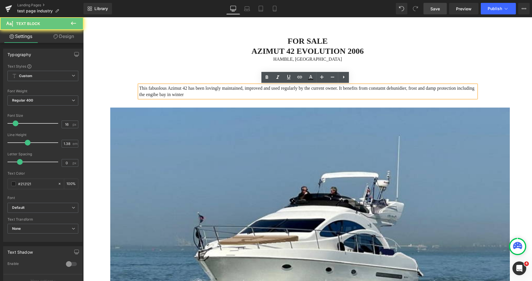
click at [373, 88] on p "This fabuolous Azimut 42 has been lovingly maintained, improved and used regula…" at bounding box center [307, 91] width 337 height 13
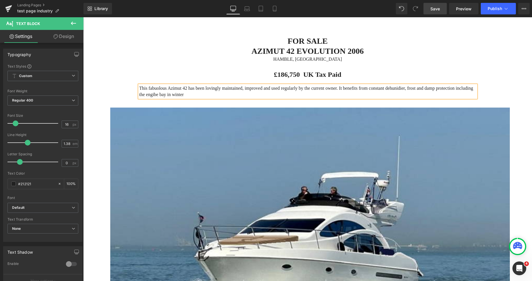
click at [382, 89] on p "This fabuolous Azimut 42 has been lovingly maintained, improved and used regula…" at bounding box center [307, 91] width 337 height 13
click at [404, 89] on p "This fabuolous Azimut 42 has been lovingly maintained, improved and used regula…" at bounding box center [307, 91] width 337 height 13
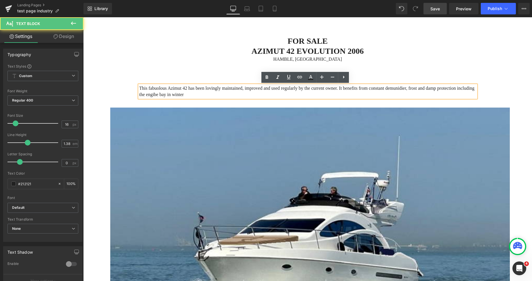
click at [147, 96] on p "This fabuolous Azimut 42 has been lovingly maintained, improved and used regula…" at bounding box center [307, 91] width 337 height 13
click at [462, 87] on p "This fabuolous Azimut 42 has been lovingly maintained, improved and used regula…" at bounding box center [307, 91] width 337 height 13
click at [167, 96] on p "This fabuolous Azimut 42 has been lovingly maintained, improved and used regula…" at bounding box center [307, 91] width 337 height 13
click at [181, 95] on p "This fabuolous Azimut 42 has been lovingly maintained, improved and used regula…" at bounding box center [307, 91] width 337 height 13
drag, startPoint x: 181, startPoint y: 95, endPoint x: 169, endPoint y: 95, distance: 11.5
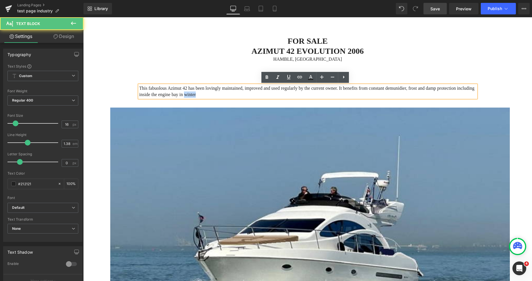
click at [169, 95] on p "This fabuolous Azimut 42 has been lovingly maintained, improved and used regula…" at bounding box center [307, 91] width 337 height 13
click at [188, 95] on p "This fabuolous Azimut 42 has been lovingly maintained, improved and used regula…" at bounding box center [307, 91] width 337 height 13
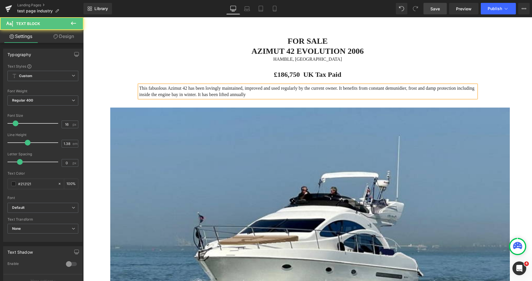
click at [211, 96] on p "This fabuolous Azimut 42 has been lovingly maintained, improved and used regula…" at bounding box center [307, 91] width 337 height 13
click at [272, 94] on p "This fabuolous Azimut 42 has been lovingly maintained, improved and used regula…" at bounding box center [307, 91] width 337 height 13
click at [347, 95] on p "This fabuolous Azimut 42 has been lovingly maintained, improved and used regula…" at bounding box center [307, 91] width 337 height 13
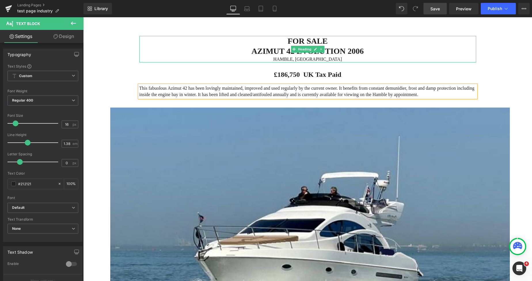
click at [163, 58] on div "HAMBLE, UNITED KINGDOM" at bounding box center [307, 59] width 337 height 6
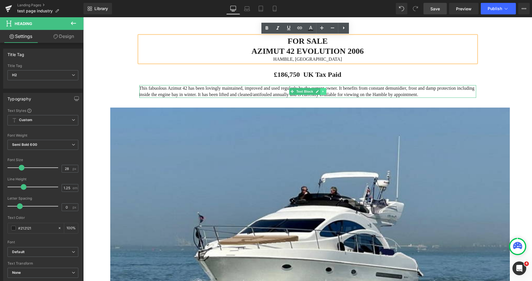
click at [321, 89] on link at bounding box center [323, 91] width 6 height 7
click at [319, 91] on icon at bounding box center [319, 91] width 3 height 3
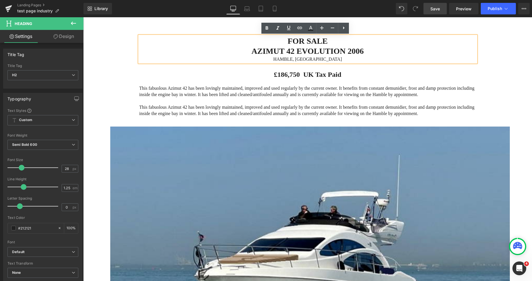
click at [232, 112] on p "This fabuolous Azimut 42 has been lovingly maintained, improved and used regula…" at bounding box center [307, 110] width 337 height 13
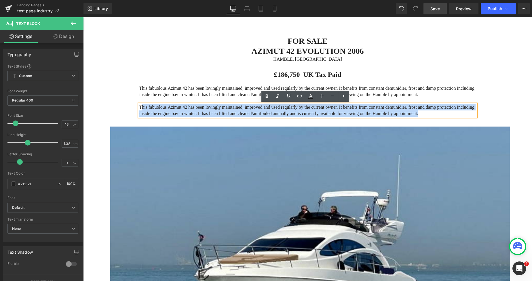
drag, startPoint x: 395, startPoint y: 114, endPoint x: 140, endPoint y: 106, distance: 255.4
click at [140, 106] on p "This fabuolous Azimut 42 has been lovingly maintained, improved and used regula…" at bounding box center [307, 110] width 337 height 13
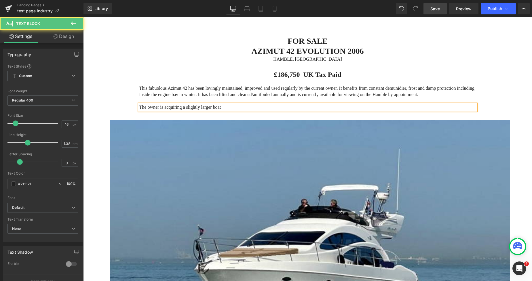
click at [216, 110] on p "The owner is acquiring a slightly larger boat" at bounding box center [307, 107] width 337 height 6
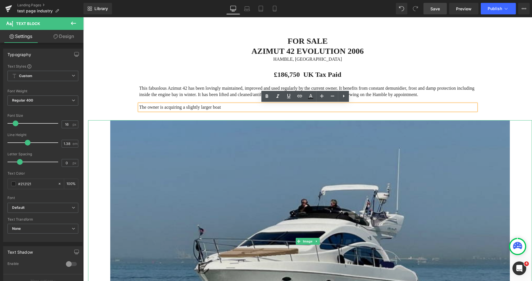
click at [197, 152] on img at bounding box center [309, 241] width 399 height 242
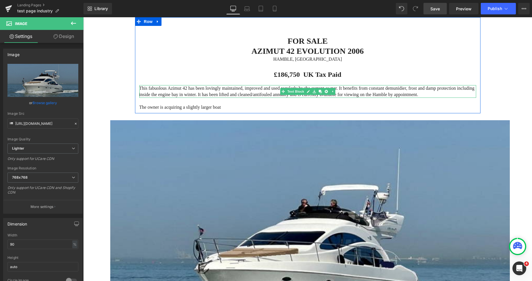
click at [253, 94] on p "This fabuolous Azimut 42 has been lovingly maintained, improved and used regula…" at bounding box center [307, 91] width 337 height 13
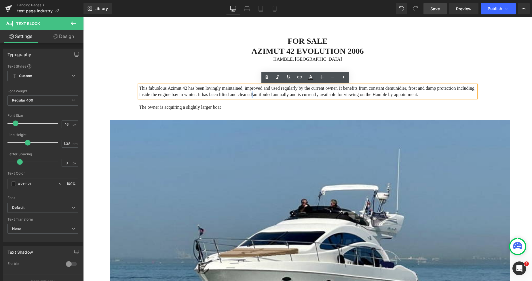
click at [234, 94] on p "This fabuolous Azimut 42 has been lovingly maintained, improved and used regula…" at bounding box center [307, 91] width 337 height 13
drag, startPoint x: 220, startPoint y: 94, endPoint x: 211, endPoint y: 95, distance: 9.5
click at [211, 95] on p "This fabuolous Azimut 42 has been lovingly maintained, improved and used regula…" at bounding box center [307, 91] width 337 height 13
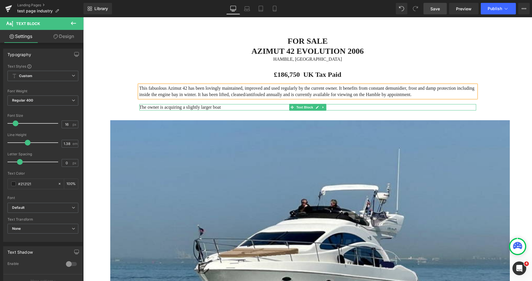
click at [220, 107] on p "The owner is acquiring a slightly larger boat" at bounding box center [307, 107] width 337 height 6
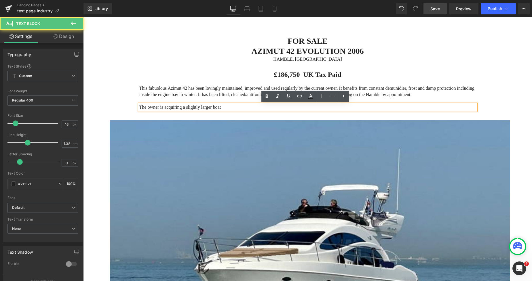
click at [145, 108] on p "The owner is acquiring a slightly larger boat" at bounding box center [307, 107] width 337 height 6
drag, startPoint x: 196, startPoint y: 107, endPoint x: 182, endPoint y: 107, distance: 13.8
click at [182, 107] on p "The owner is acquiring a slightly larger boat" at bounding box center [307, 107] width 337 height 6
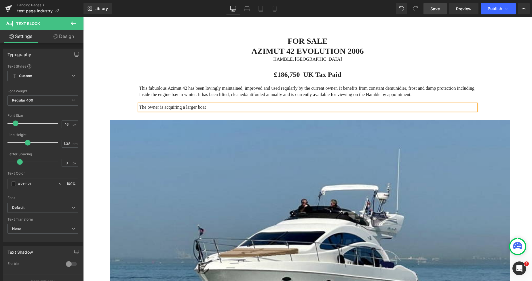
click at [206, 106] on p "The owner is acquiring a larger boat" at bounding box center [307, 107] width 337 height 6
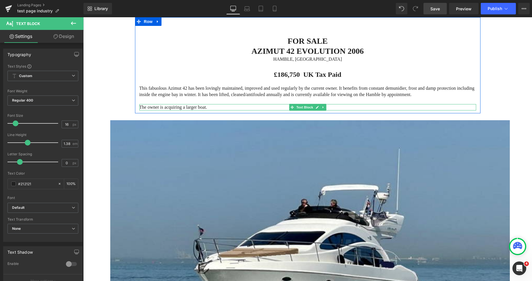
click at [144, 106] on p "The owner is acquiring a larger boat." at bounding box center [307, 107] width 337 height 6
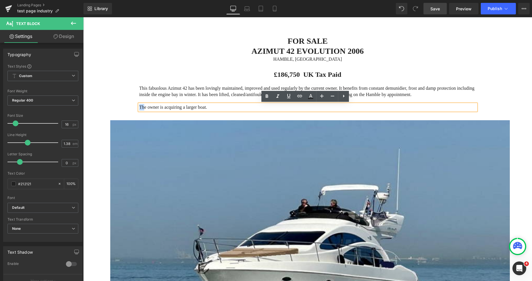
drag, startPoint x: 142, startPoint y: 106, endPoint x: 137, endPoint y: 106, distance: 5.2
click at [139, 106] on p "The owner is acquiring a larger boat." at bounding box center [307, 107] width 337 height 6
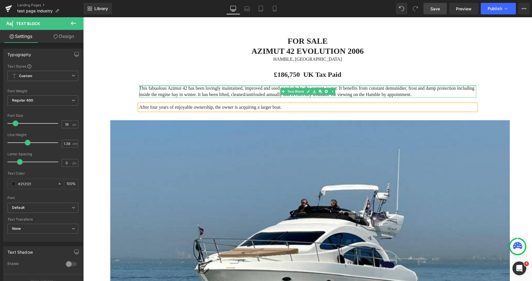
click at [137, 84] on div "FOR SALE AZIMUT 42 EVOLUTION 2006 HAMBLE, UNITED KINGDOM Heading £186,750 UK Ta…" at bounding box center [307, 68] width 345 height 85
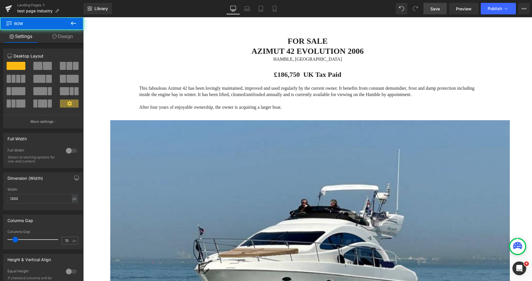
click at [147, 60] on div "HAMBLE, UNITED KINGDOM" at bounding box center [307, 59] width 337 height 6
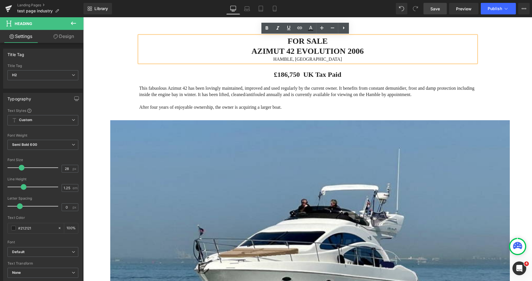
click at [139, 56] on h2 "AZIMUT 42 EVOLUTION 2006" at bounding box center [307, 51] width 337 height 10
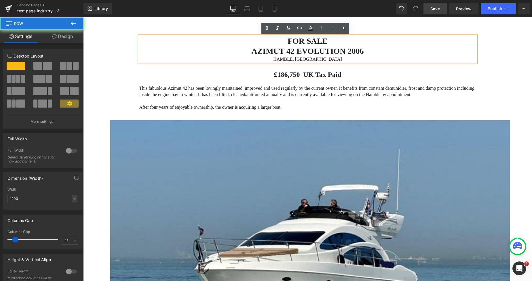
click at [135, 56] on div "FOR SALE AZIMUT 42 EVOLUTION 2006 HAMBLE, UNITED KINGDOM Heading £186,750 UK Ta…" at bounding box center [307, 68] width 345 height 85
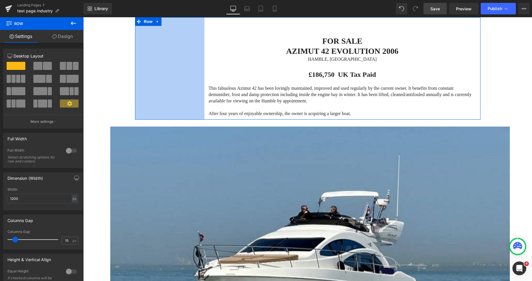
drag, startPoint x: 134, startPoint y: 63, endPoint x: 411, endPoint y: 59, distance: 277.1
click at [205, 65] on div "FOR SALE AZIMUT 42 EVOLUTION 2006 HAMBLE, UNITED KINGDOM Heading £186,750 UK Ta…" at bounding box center [307, 68] width 345 height 102
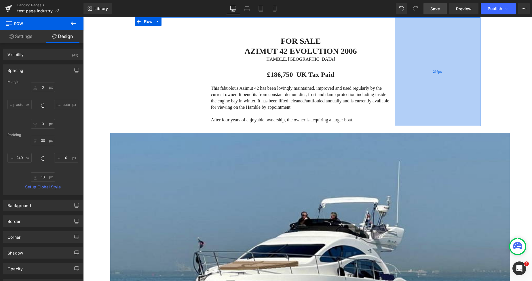
drag, startPoint x: 477, startPoint y: 48, endPoint x: 392, endPoint y: 49, distance: 85.5
click at [392, 49] on div "FOR SALE AZIMUT 42 EVOLUTION 2006 HAMBLE, UNITED KINGDOM Heading £186,750 UK Ta…" at bounding box center [307, 71] width 345 height 109
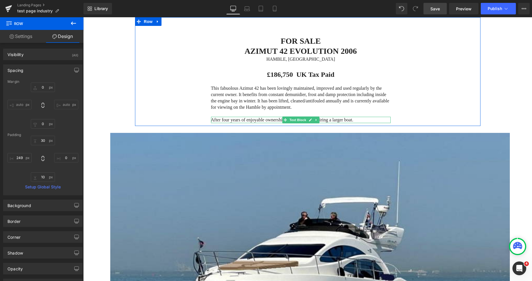
click at [253, 121] on p "After four years of enjoyable ownership, the owner is acquiring a larger boat." at bounding box center [301, 120] width 180 height 6
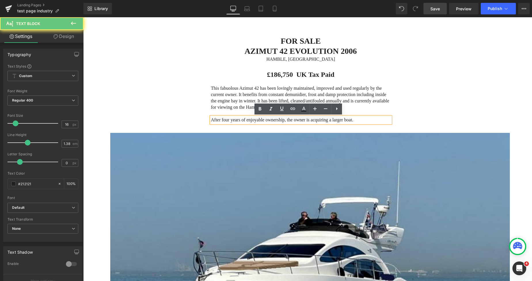
click at [266, 119] on p "After four years of enjoyable ownership, the owner is acquiring a larger boat." at bounding box center [301, 120] width 180 height 6
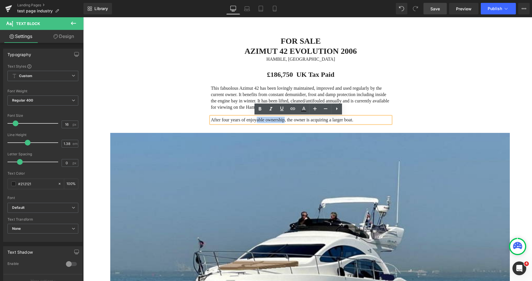
drag, startPoint x: 279, startPoint y: 120, endPoint x: 253, endPoint y: 120, distance: 25.6
click at [253, 120] on p "After four years of enjoyable ownership, the owner is acquiring a larger boat." at bounding box center [301, 120] width 180 height 6
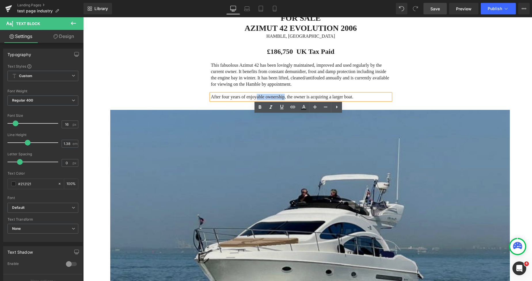
scroll to position [29, 0]
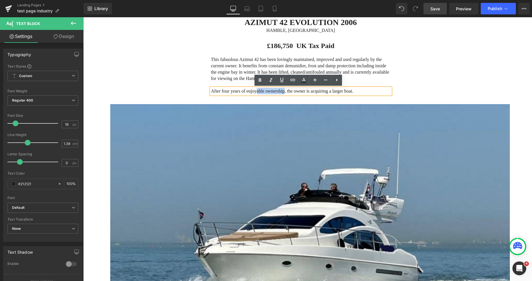
click at [422, 70] on div "FOR SALE AZIMUT 42 EVOLUTION 2006 HAMBLE, UNITED KINGDOM Heading £186,750 UK Ta…" at bounding box center [307, 42] width 345 height 109
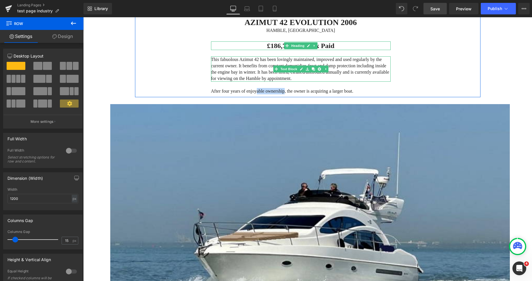
click at [239, 72] on p "This fabuolous Azimut 42 has been lovingly maintained, improved and used regula…" at bounding box center [301, 68] width 180 height 25
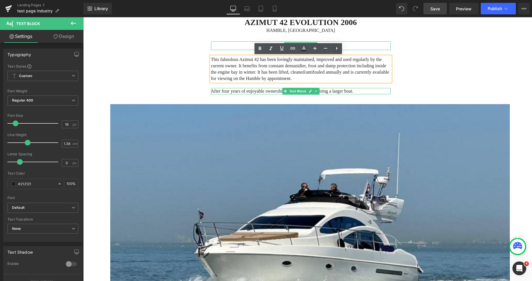
click at [230, 91] on p "After four years of enjoyable ownership, the owner is acquiring a larger boat." at bounding box center [301, 91] width 180 height 6
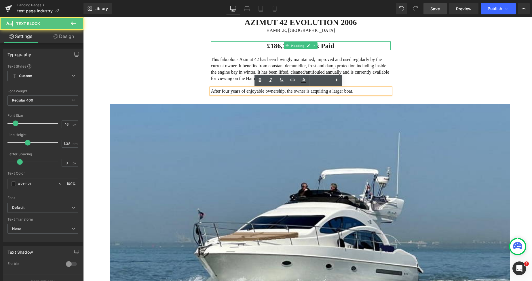
click at [260, 92] on p "After four years of enjoyable ownership, the owner is acquiring a larger boat." at bounding box center [301, 91] width 180 height 6
click at [261, 92] on p "After four years of enjoyable ownership, the owner is acquiring a larger boat." at bounding box center [301, 91] width 180 height 6
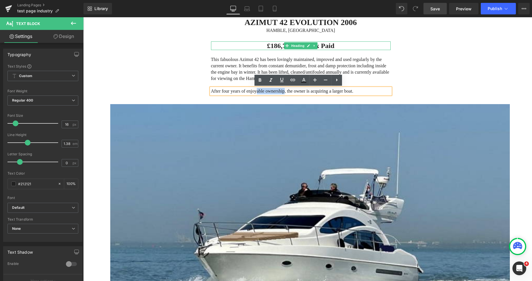
drag, startPoint x: 280, startPoint y: 91, endPoint x: 253, endPoint y: 91, distance: 26.8
click at [253, 91] on p "After four years of enjoyable ownership, the owner is acquiring a larger boat." at bounding box center [301, 91] width 180 height 6
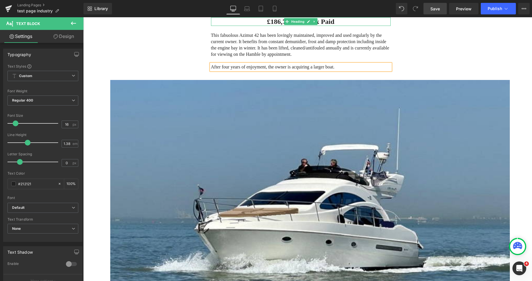
scroll to position [14, 0]
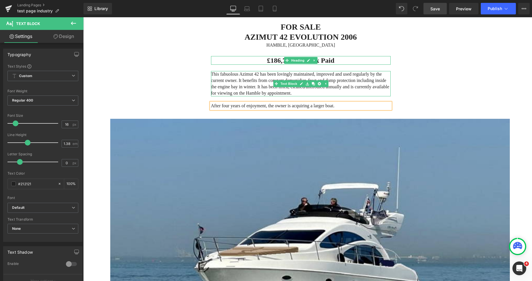
click at [233, 80] on p "This fabuolous Azimut 42 has been lovingly maintained, improved and used regula…" at bounding box center [301, 83] width 180 height 25
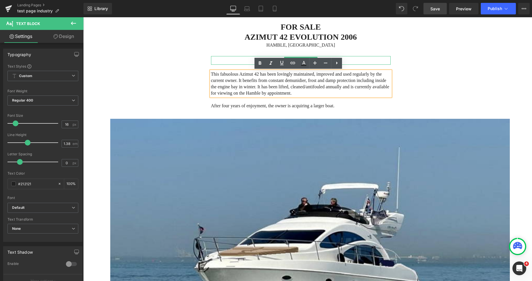
click at [237, 74] on p "This fabuolous Azimut 42 has been lovingly maintained, improved and used regula…" at bounding box center [301, 83] width 180 height 25
click at [285, 74] on p "This fabuolous Azimut 42 has been lovingly maintained, improved and used regula…" at bounding box center [301, 83] width 180 height 25
click at [260, 92] on p "This fabuolous Azimut 42 has been lovingly maintained, improved and used regula…" at bounding box center [301, 83] width 180 height 25
drag, startPoint x: 451, startPoint y: 84, endPoint x: 438, endPoint y: 83, distance: 13.2
click at [451, 84] on div "FOR SALE AZIMUT 42 EVOLUTION 2006 HAMBLE, UNITED KINGDOM Heading £186,750 UK Ta…" at bounding box center [307, 57] width 345 height 109
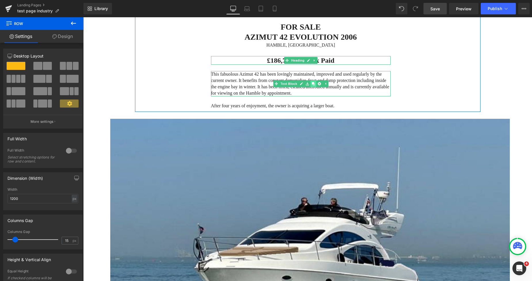
click at [311, 84] on icon at bounding box center [312, 83] width 3 height 3
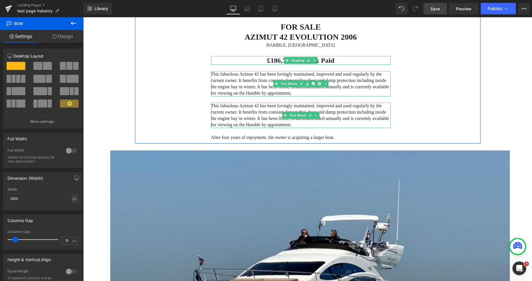
click at [239, 111] on p "This fabuolous Azimut 42 has been lovingly maintained, improved and used regula…" at bounding box center [301, 115] width 180 height 25
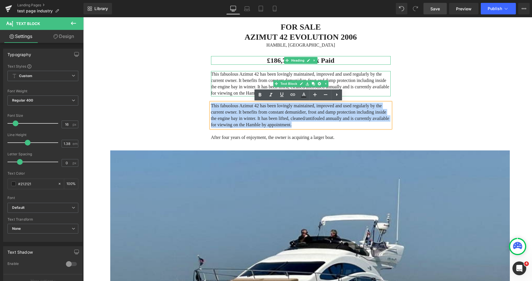
drag, startPoint x: 261, startPoint y: 125, endPoint x: 202, endPoint y: 107, distance: 61.4
click at [202, 107] on div "FOR SALE AZIMUT 42 EVOLUTION 2006 HAMBLE, UNITED KINGDOM Heading £186,750 UK Ta…" at bounding box center [307, 73] width 345 height 140
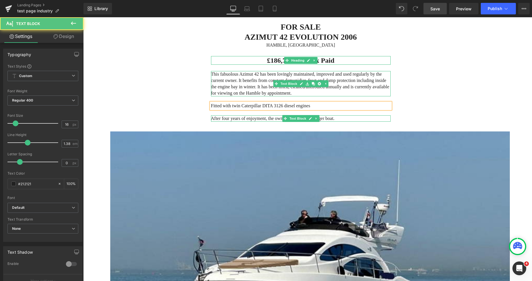
click at [308, 108] on p "Fitted with twin Caterpillar DITA 3126 diesel engines" at bounding box center [301, 106] width 180 height 6
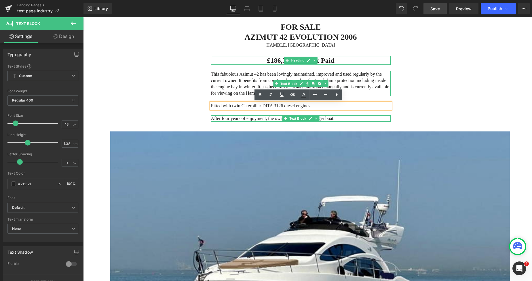
click at [291, 106] on p "Fitted with twin Caterpillar DITA 3126 diesel engines" at bounding box center [301, 106] width 180 height 6
click at [309, 106] on p "Fitted with twin Caterpillar DITA 3126 diesel engines" at bounding box center [301, 106] width 180 height 6
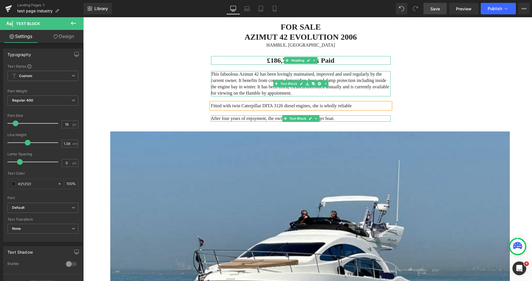
click at [346, 107] on p "Fitted with twin Caterpillar DITA 3126 diesel engines, she is wholly reliable" at bounding box center [301, 106] width 180 height 6
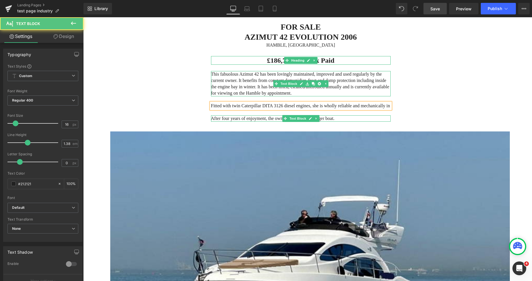
drag, startPoint x: 380, startPoint y: 106, endPoint x: 352, endPoint y: 106, distance: 28.2
click at [352, 106] on p "Fitted with twin Caterpillar DITA 3126 diesel engines, she is wholly reliable a…" at bounding box center [301, 106] width 180 height 6
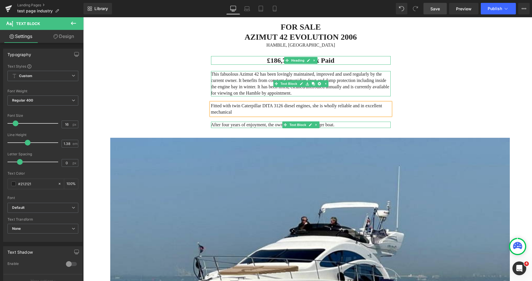
click at [329, 106] on p "Fitted with twin Caterpillar DITA 3126 diesel engines, she is wholly reliable a…" at bounding box center [301, 109] width 180 height 13
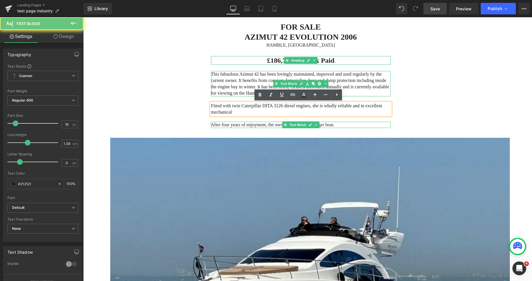
click at [330, 107] on p "Fitted with twin Caterpillar DITA 3126 diesel engines, she is wholly reliable a…" at bounding box center [301, 109] width 180 height 13
drag, startPoint x: 231, startPoint y: 111, endPoint x: 209, endPoint y: 113, distance: 21.6
click at [211, 113] on p "Fitted with twin Caterpillar DITA 3126 diesel engines, she is wholly reliable a…" at bounding box center [301, 109] width 180 height 13
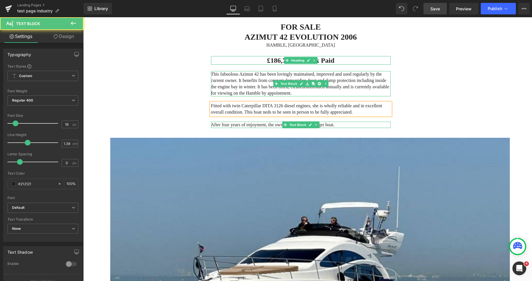
click at [248, 110] on p "Fitted with twin Caterpillar DITA 3126 diesel engines, she is wholly reliable a…" at bounding box center [301, 109] width 180 height 13
click at [342, 113] on p "Fitted with twin Caterpillar DITA 3126 diesel engines, she is wholly reliable a…" at bounding box center [301, 109] width 180 height 13
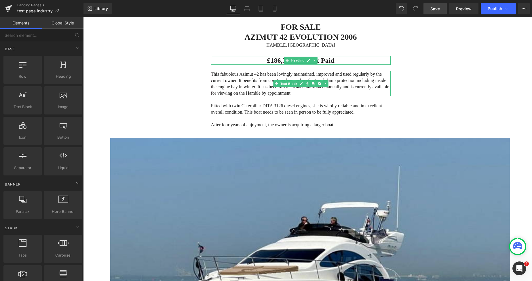
click at [432, 69] on div "FOR SALE AZIMUT 42 EVOLUTION 2006 HAMBLE, UNITED KINGDOM Heading £186,750 UK Ta…" at bounding box center [307, 67] width 345 height 128
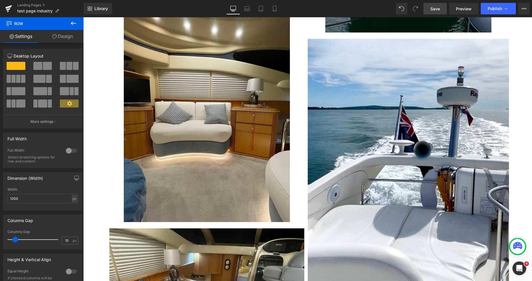
scroll to position [792, 0]
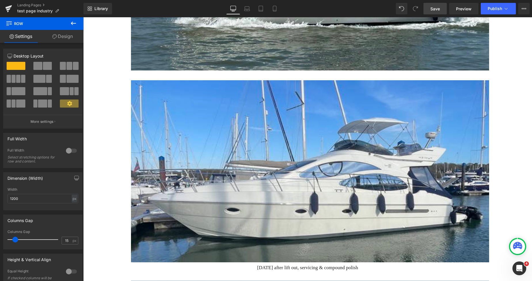
click at [430, 7] on link "Save" at bounding box center [434, 9] width 23 height 12
click at [437, 10] on span "Save" at bounding box center [434, 9] width 9 height 6
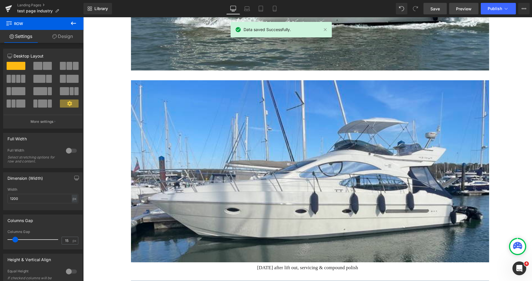
click at [462, 7] on span "Preview" at bounding box center [464, 9] width 16 height 6
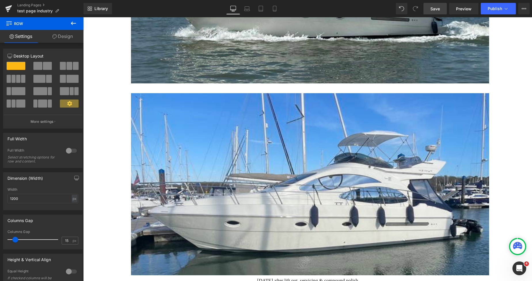
scroll to position [818, 0]
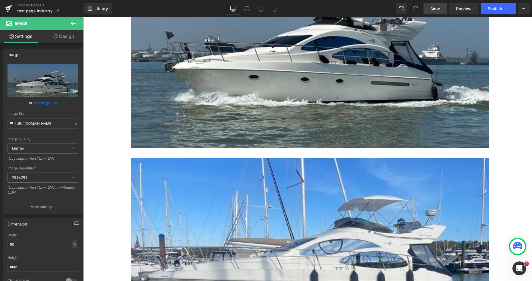
scroll to position [701, 0]
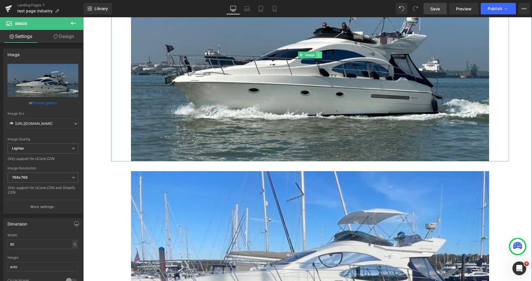
click at [317, 53] on icon at bounding box center [318, 54] width 3 height 3
click at [314, 53] on icon at bounding box center [315, 54] width 3 height 3
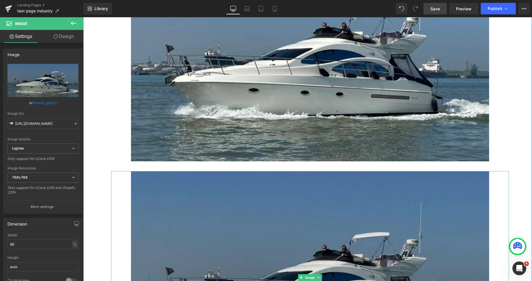
click at [256, 208] on img at bounding box center [310, 277] width 358 height 213
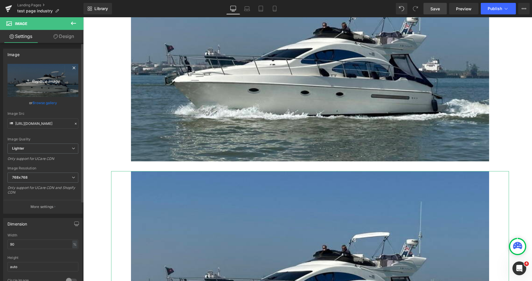
click at [60, 90] on link "Replace Image" at bounding box center [42, 80] width 71 height 33
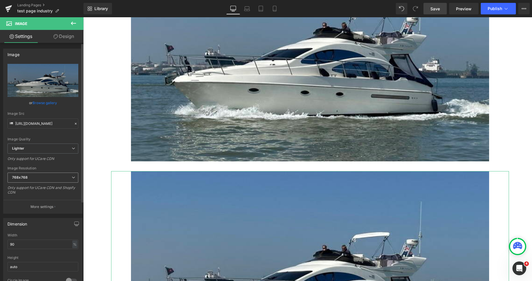
click at [30, 178] on span "768x768" at bounding box center [42, 178] width 71 height 10
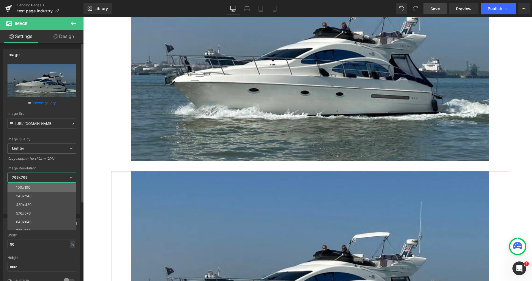
click at [28, 184] on li "100x100" at bounding box center [42, 187] width 71 height 9
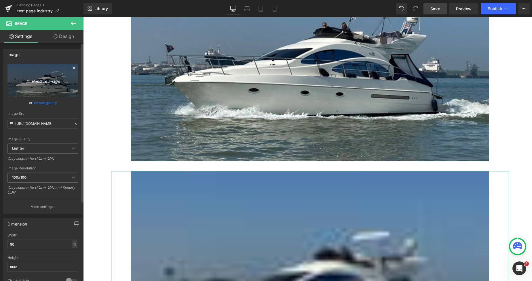
click at [53, 90] on link "Replace Image" at bounding box center [42, 80] width 71 height 33
type input "C:\fakepath\IMG_5204.jpg"
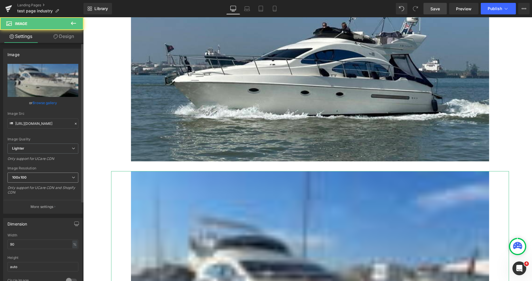
click at [55, 177] on span "100x100" at bounding box center [42, 178] width 71 height 10
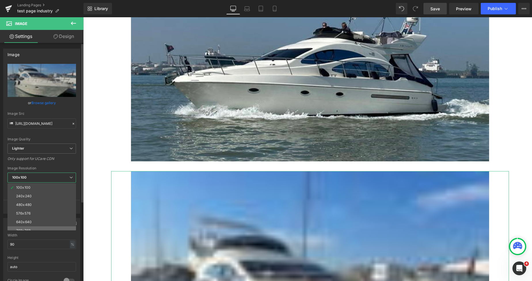
click at [27, 230] on div "768x768" at bounding box center [23, 231] width 14 height 4
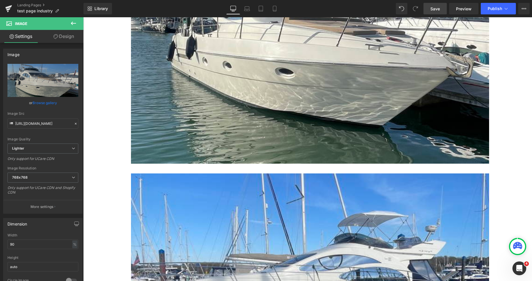
scroll to position [980, 0]
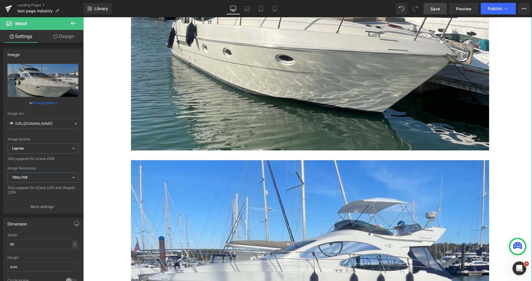
click at [258, 150] on div "Image Image Image Image March 2025 after lift out, servicing & compound polish …" at bounding box center [307, 40] width 403 height 1168
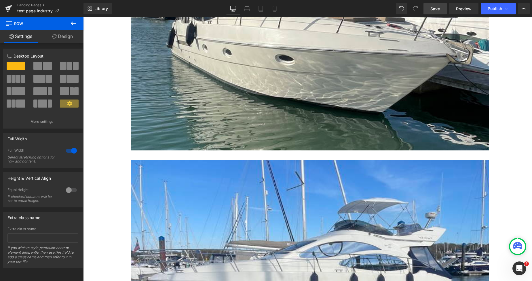
click at [257, 152] on div "Image Image Image Image March 2025 after lift out, servicing & compound polish …" at bounding box center [307, 40] width 403 height 1168
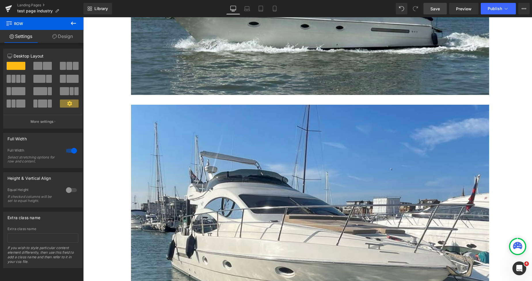
scroll to position [860, 0]
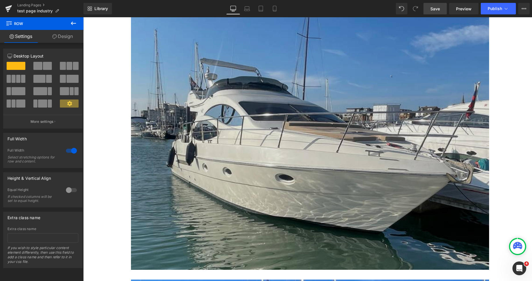
drag, startPoint x: 168, startPoint y: 89, endPoint x: 120, endPoint y: 102, distance: 49.6
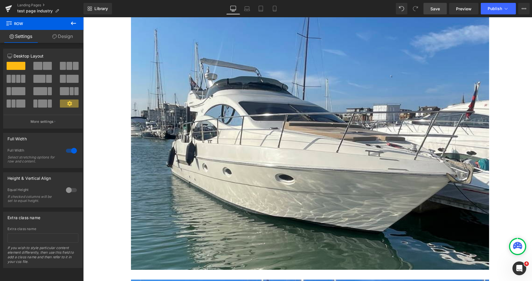
click at [168, 89] on img at bounding box center [310, 141] width 358 height 258
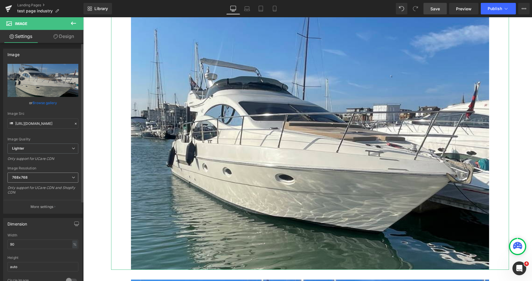
click at [23, 177] on b "768x768" at bounding box center [20, 177] width 16 height 4
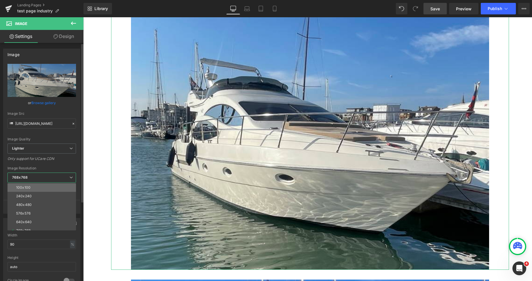
click at [24, 186] on div "100x100" at bounding box center [23, 188] width 14 height 4
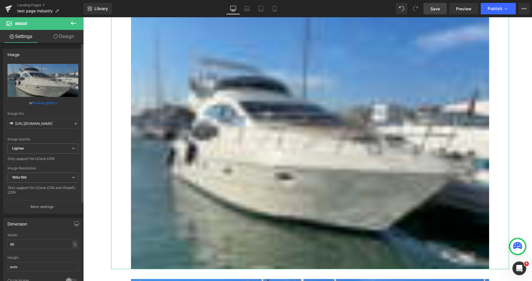
click at [51, 97] on div "Image Quality Lighter Lightest Lighter Lighter Lightest Only support for UCare …" at bounding box center [42, 104] width 71 height 80
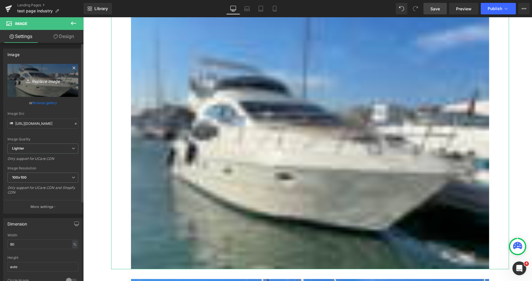
click at [51, 87] on link "Replace Image" at bounding box center [42, 80] width 71 height 33
type input "C:\fakepath\IMG_5204.jpg"
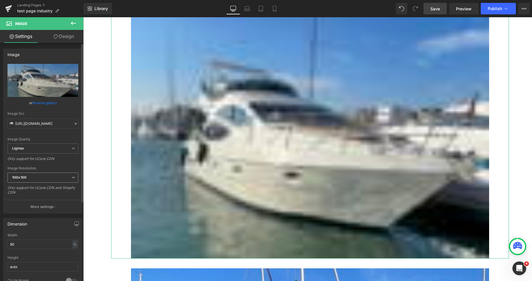
click at [30, 179] on span "100x100" at bounding box center [42, 178] width 71 height 10
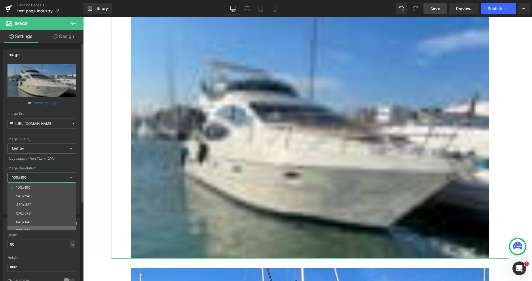
click at [25, 227] on li "768x768" at bounding box center [42, 230] width 71 height 9
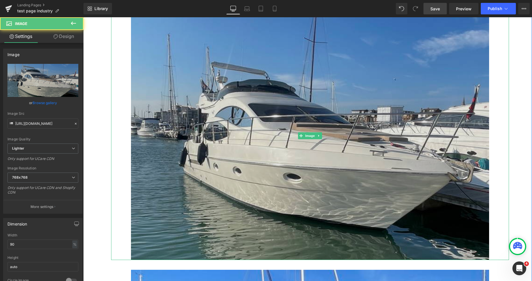
click at [219, 98] on img at bounding box center [310, 136] width 358 height 248
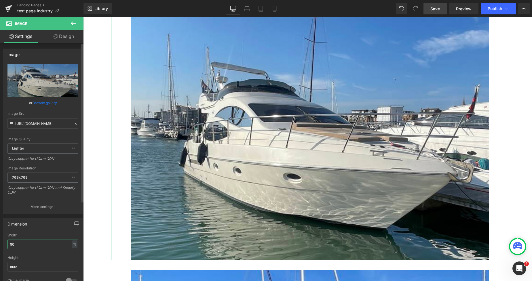
click at [17, 245] on input "90" at bounding box center [42, 244] width 71 height 9
drag, startPoint x: 17, startPoint y: 245, endPoint x: 7, endPoint y: 245, distance: 10.1
click at [7, 245] on div "90% Width 90 % % px auto Height auto 0 Circle Image" at bounding box center [42, 262] width 79 height 58
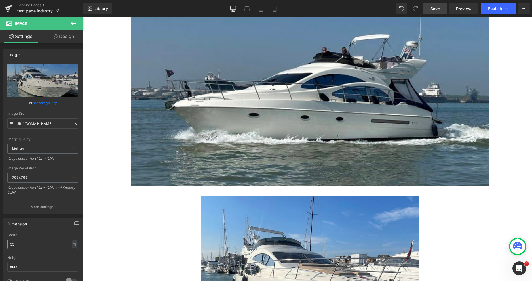
scroll to position [794, 0]
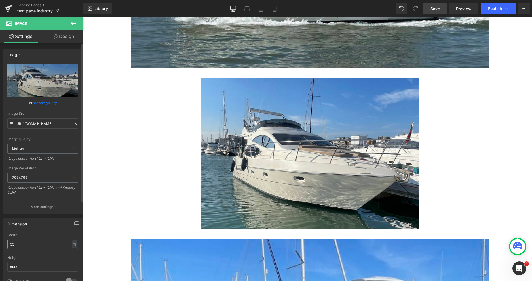
drag, startPoint x: 25, startPoint y: 243, endPoint x: 0, endPoint y: 246, distance: 24.9
click at [1, 246] on div "Dimension 90% Width 55 % % px auto Height auto 0 Circle Image" at bounding box center [43, 252] width 86 height 77
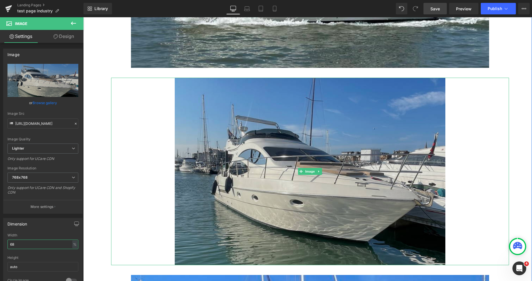
type input "68"
click at [338, 100] on img at bounding box center [310, 172] width 270 height 188
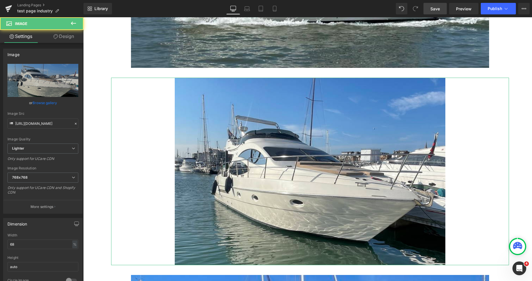
click at [67, 39] on link "Design" at bounding box center [64, 36] width 42 height 13
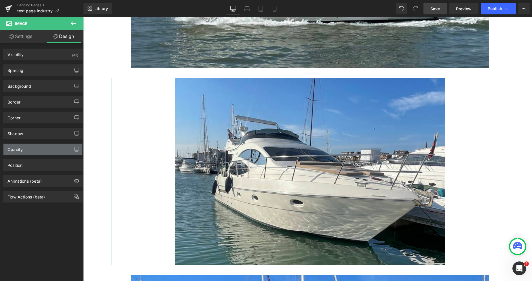
click at [31, 150] on div "Opacity" at bounding box center [42, 149] width 79 height 11
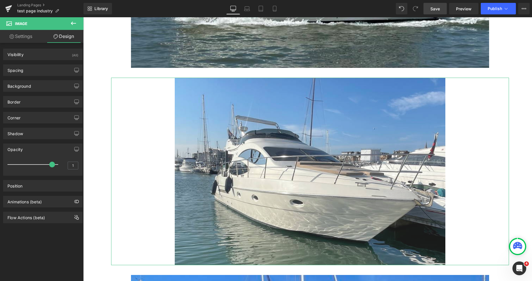
drag, startPoint x: 54, startPoint y: 164, endPoint x: 47, endPoint y: 166, distance: 7.7
click at [47, 166] on div at bounding box center [34, 165] width 48 height 12
click at [434, 8] on span "Save" at bounding box center [434, 9] width 9 height 6
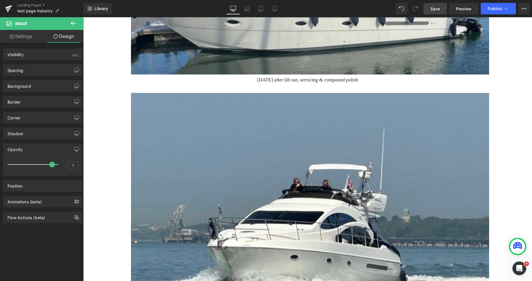
scroll to position [1243, 0]
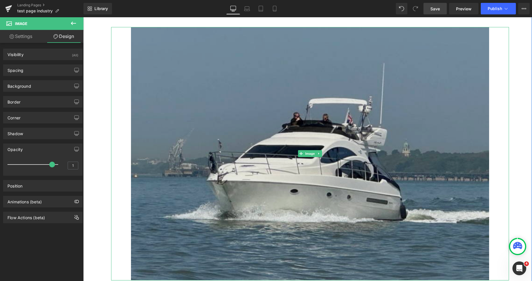
click at [438, 76] on img at bounding box center [310, 153] width 358 height 253
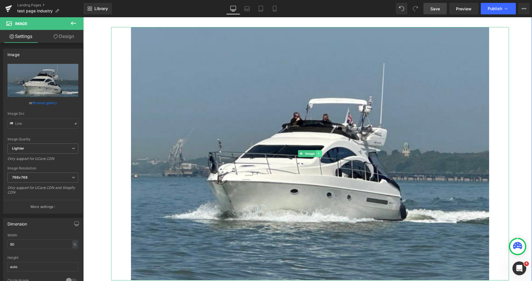
click at [317, 152] on icon at bounding box center [318, 153] width 3 height 3
click at [320, 152] on icon at bounding box center [321, 153] width 3 height 3
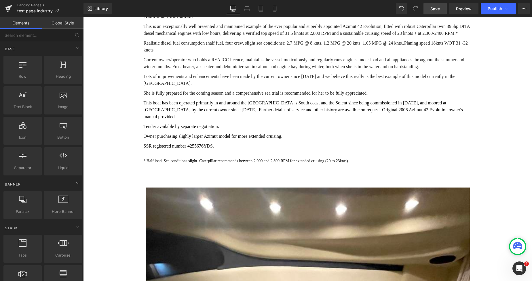
scroll to position [10726, 0]
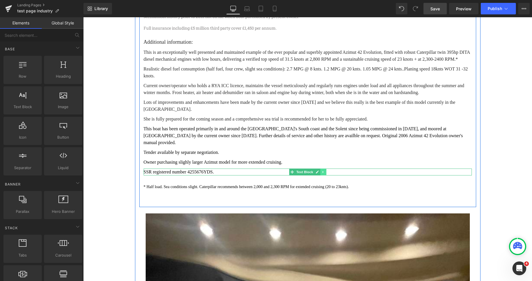
click at [320, 169] on link at bounding box center [323, 172] width 6 height 7
click at [317, 169] on link at bounding box center [320, 172] width 6 height 7
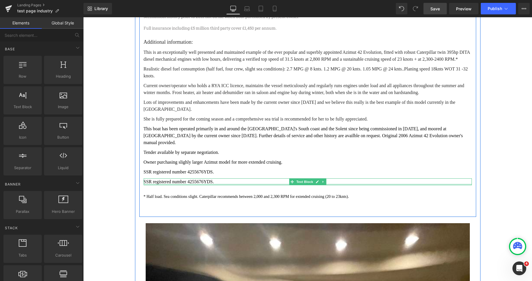
click at [182, 178] on p "SSR registered number 4255676YDS." at bounding box center [308, 181] width 328 height 7
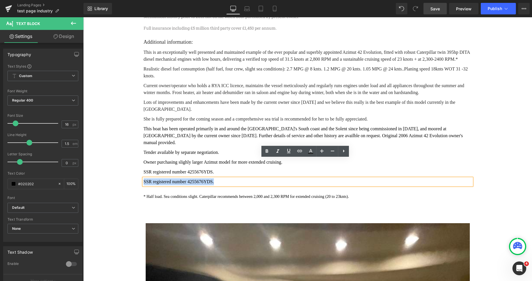
drag, startPoint x: 214, startPoint y: 163, endPoint x: 139, endPoint y: 164, distance: 74.8
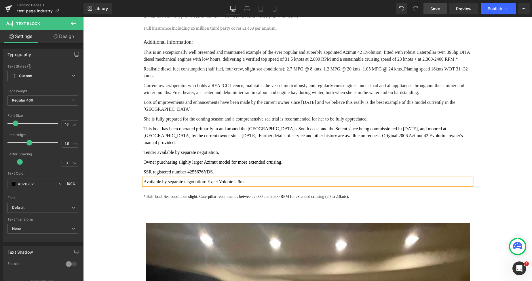
click at [238, 178] on p "Available by separate negotiation: Excel Volonte 2.9m" at bounding box center [308, 181] width 328 height 7
click at [221, 178] on p "Available by separate negotiation: Excel Volonte 2.9m mini RIB" at bounding box center [308, 181] width 328 height 7
click at [257, 178] on p "Available by separate negotiation: Excel Volante 2.9m mini RIB" at bounding box center [308, 181] width 328 height 7
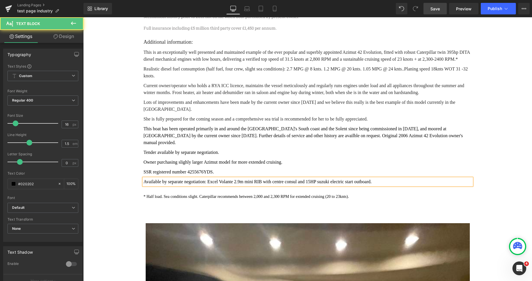
click at [241, 178] on p "Available by separate negotiation: Excel Volante 2.9m mini RIB with centre cons…" at bounding box center [308, 181] width 328 height 7
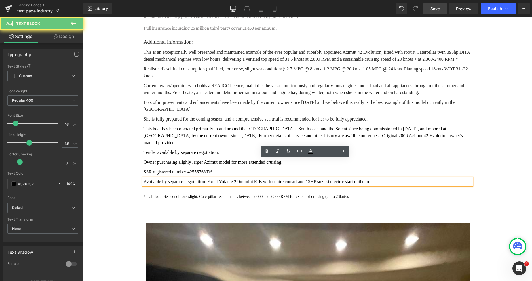
click at [270, 178] on p "Available by separate negotiation: Excel Volante 2.9m mini RIB with centre cons…" at bounding box center [308, 181] width 328 height 7
click at [295, 178] on p "Available by separate negotiation: Excel Volante 2.9m mini RIB with centre cons…" at bounding box center [308, 181] width 328 height 7
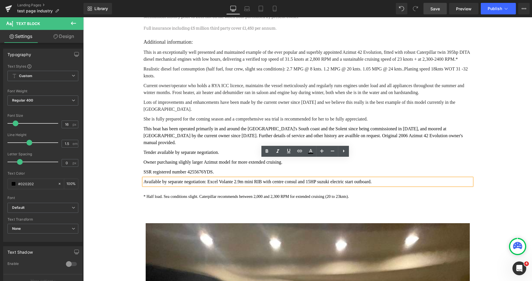
click at [319, 178] on p "Available by separate negotiation: Excel Volante 2.9m mini RIB with centre cons…" at bounding box center [308, 181] width 328 height 7
drag, startPoint x: 296, startPoint y: 163, endPoint x: 290, endPoint y: 163, distance: 5.8
click at [290, 178] on p "Available by separate negotiation: Excel Volante 2.9m mini RIB with centre cons…" at bounding box center [308, 181] width 328 height 7
click at [323, 178] on p "Available by separate negotiation: Excel Volante 2.9m mini RIB with centre cons…" at bounding box center [308, 181] width 328 height 7
click at [365, 178] on p "Available by separate negotiation: Excel Volante 2.9m mini RIB with centre cons…" at bounding box center [308, 181] width 328 height 7
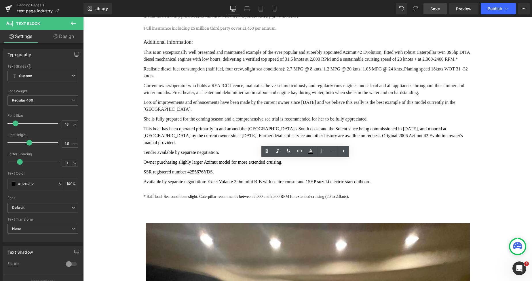
click at [433, 10] on span "Save" at bounding box center [434, 9] width 9 height 6
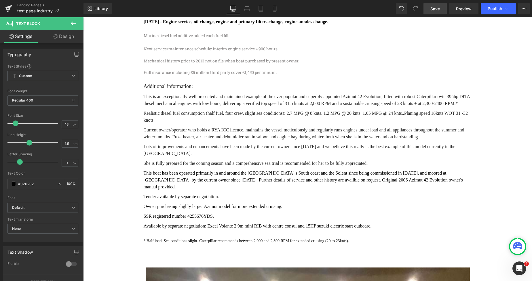
scroll to position [10680, 0]
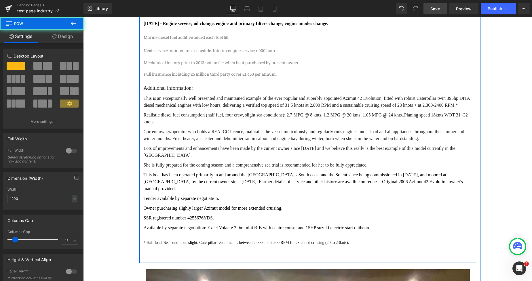
click at [177, 145] on div "Lots of improvements and enhancements have been made by the current owner since…" at bounding box center [308, 152] width 328 height 14
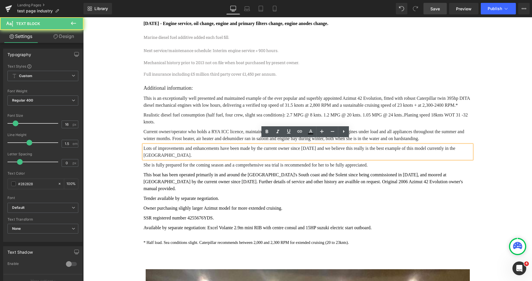
click at [182, 171] on div "This boat has been operated primarily in and around the UK's South coast and th…" at bounding box center [308, 181] width 328 height 21
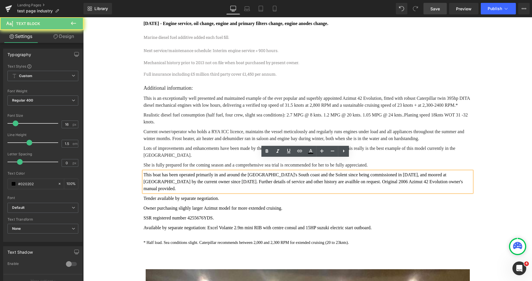
click at [192, 171] on p "This boat has been operated primarily in and around the UK's South coast and th…" at bounding box center [308, 181] width 328 height 21
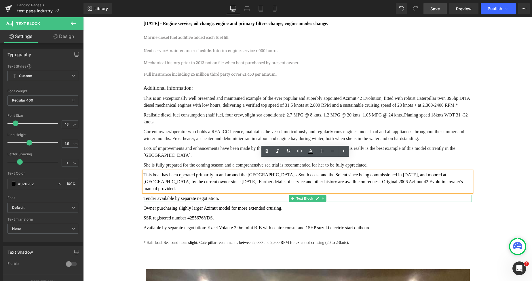
click at [196, 201] on div at bounding box center [308, 201] width 328 height 1
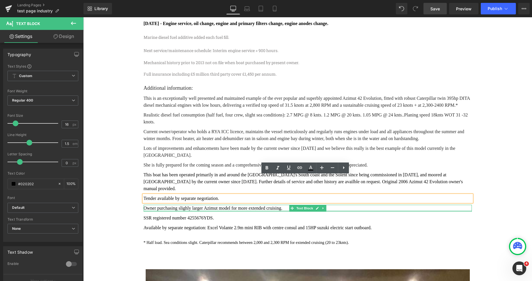
click at [207, 210] on div at bounding box center [308, 210] width 328 height 1
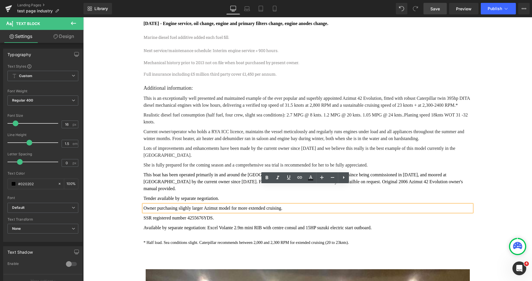
click at [218, 205] on p "Owner purchasing slighly larger Azimut model for more extended cruising." at bounding box center [308, 208] width 328 height 7
click at [224, 171] on p "This boat has been operated primarily in and around the UK's South coast and th…" at bounding box center [308, 181] width 328 height 21
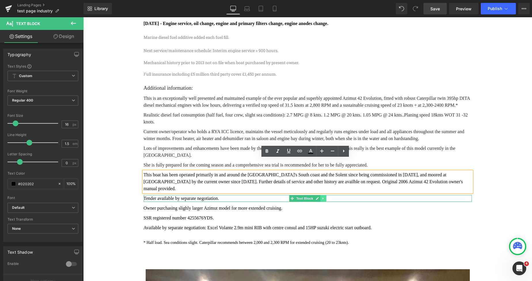
click at [322, 197] on icon at bounding box center [322, 198] width 3 height 3
click at [324, 197] on icon at bounding box center [325, 198] width 3 height 3
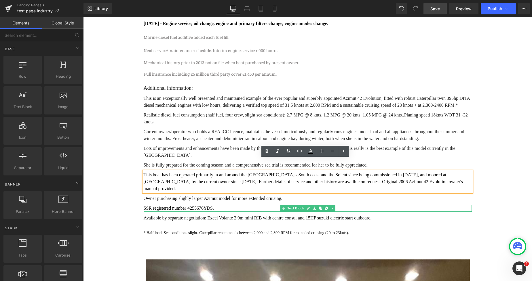
click at [218, 205] on p "SSR registered number 4255676YDS." at bounding box center [308, 208] width 328 height 7
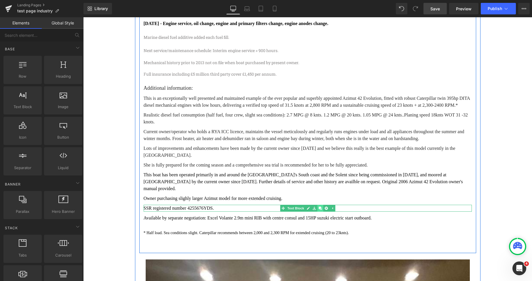
click at [318, 205] on link at bounding box center [320, 208] width 6 height 7
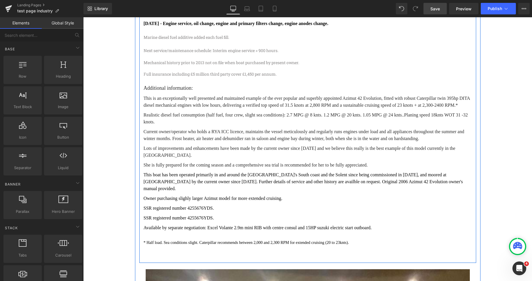
click at [83, 17] on div at bounding box center [83, 17] width 0 height 0
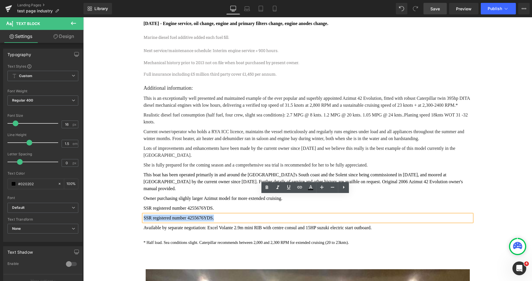
drag, startPoint x: 210, startPoint y: 198, endPoint x: 141, endPoint y: 199, distance: 68.8
click at [144, 215] on p "SSR registered number 4255676YDS." at bounding box center [308, 218] width 328 height 7
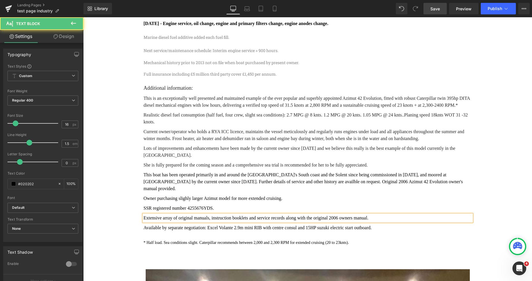
click at [318, 215] on p "Extensive array of original manuals, instruction booklets and service records a…" at bounding box center [308, 218] width 328 height 7
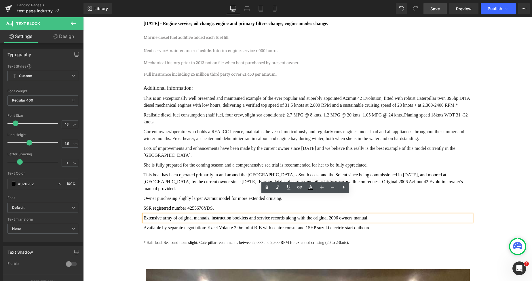
click at [363, 215] on p "Extensive array of original manuals, instruction booklets and service records a…" at bounding box center [308, 218] width 328 height 7
click at [308, 215] on p "Extensive array of original manuals, instruction booklets and service records a…" at bounding box center [308, 218] width 328 height 7
click at [319, 215] on p "Extensive array of original manuals, instruction booklets and service records a…" at bounding box center [308, 218] width 328 height 7
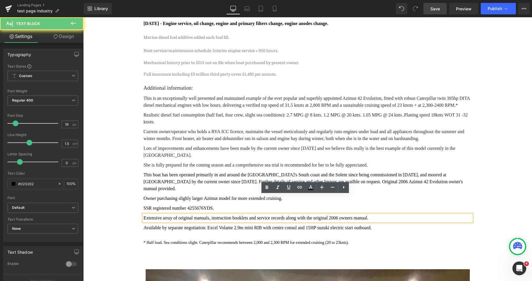
click at [320, 215] on p "Extensive array of original manuals, instruction booklets and service records a…" at bounding box center [308, 218] width 328 height 7
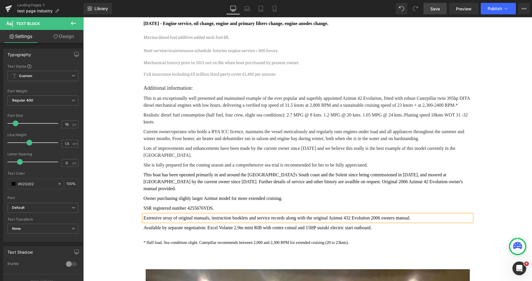
click at [341, 215] on p "Extensive array of original manuals, instruction booklets and service records a…" at bounding box center [308, 218] width 328 height 7
click at [401, 215] on p "Extensive array of original manuals, instruction booklets and service records a…" at bounding box center [308, 218] width 328 height 7
drag, startPoint x: 432, startPoint y: 8, endPoint x: 424, endPoint y: 117, distance: 108.8
click at [432, 8] on span "Save" at bounding box center [434, 9] width 9 height 6
